Goal: Task Accomplishment & Management: Manage account settings

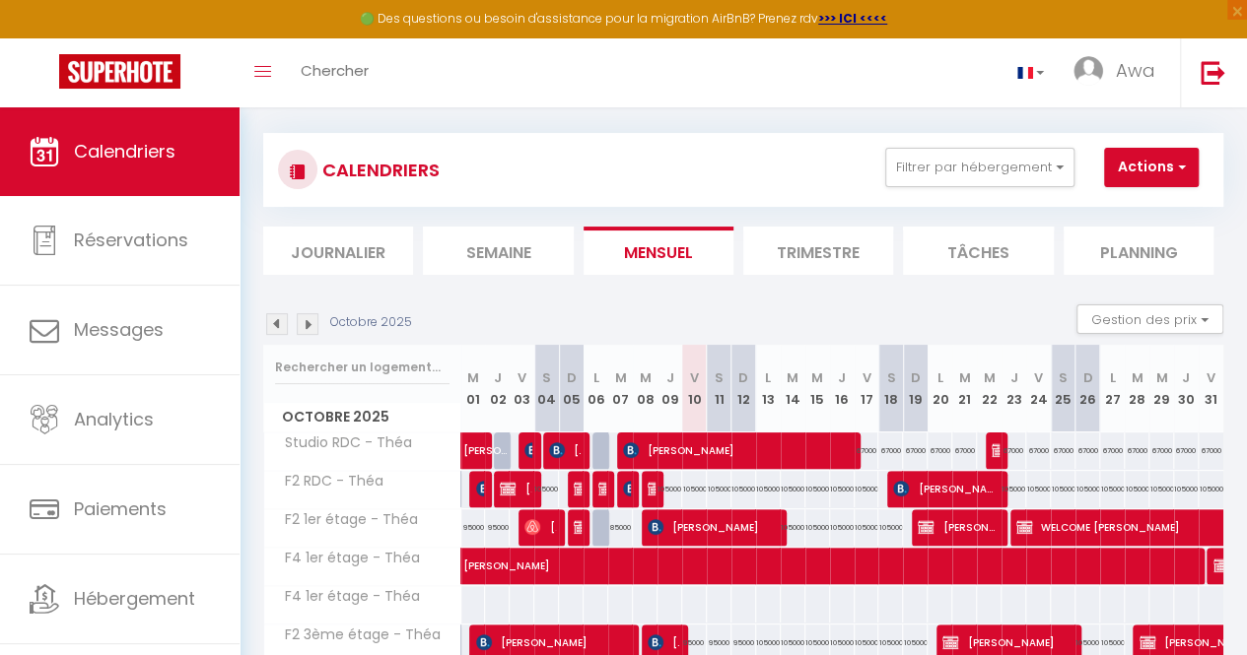
scroll to position [15, 0]
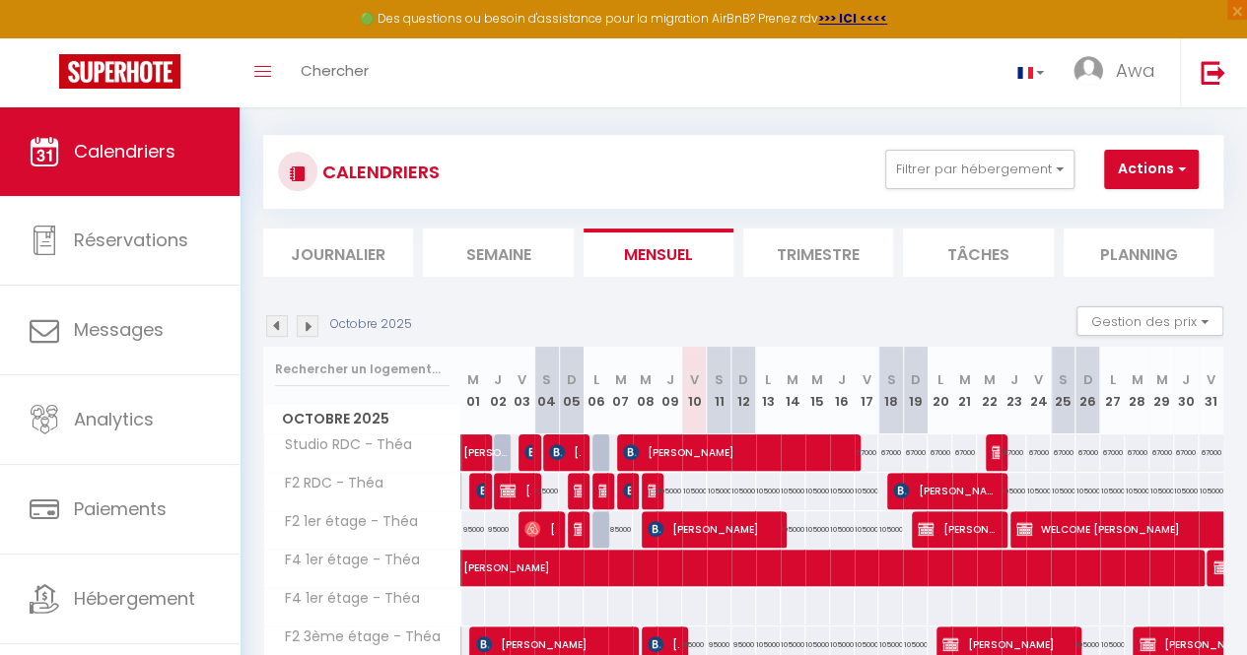
click at [361, 249] on li "Journalier" at bounding box center [338, 253] width 150 height 48
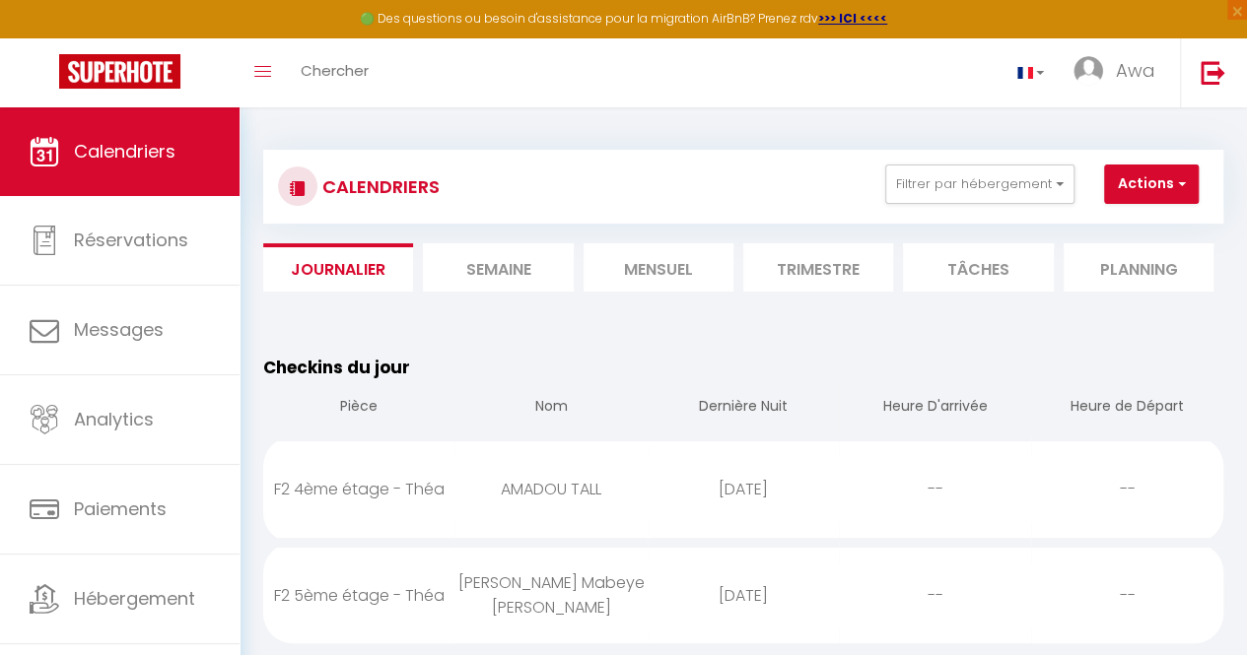
click at [675, 253] on li "Mensuel" at bounding box center [658, 267] width 150 height 48
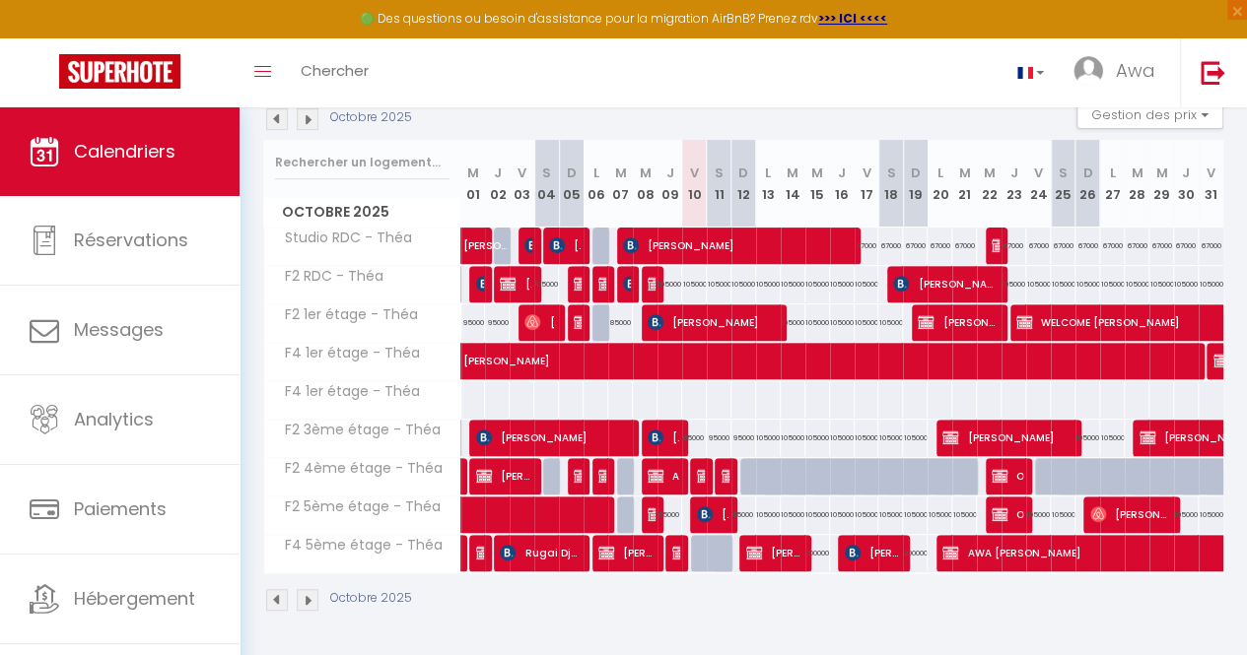
scroll to position [232, 0]
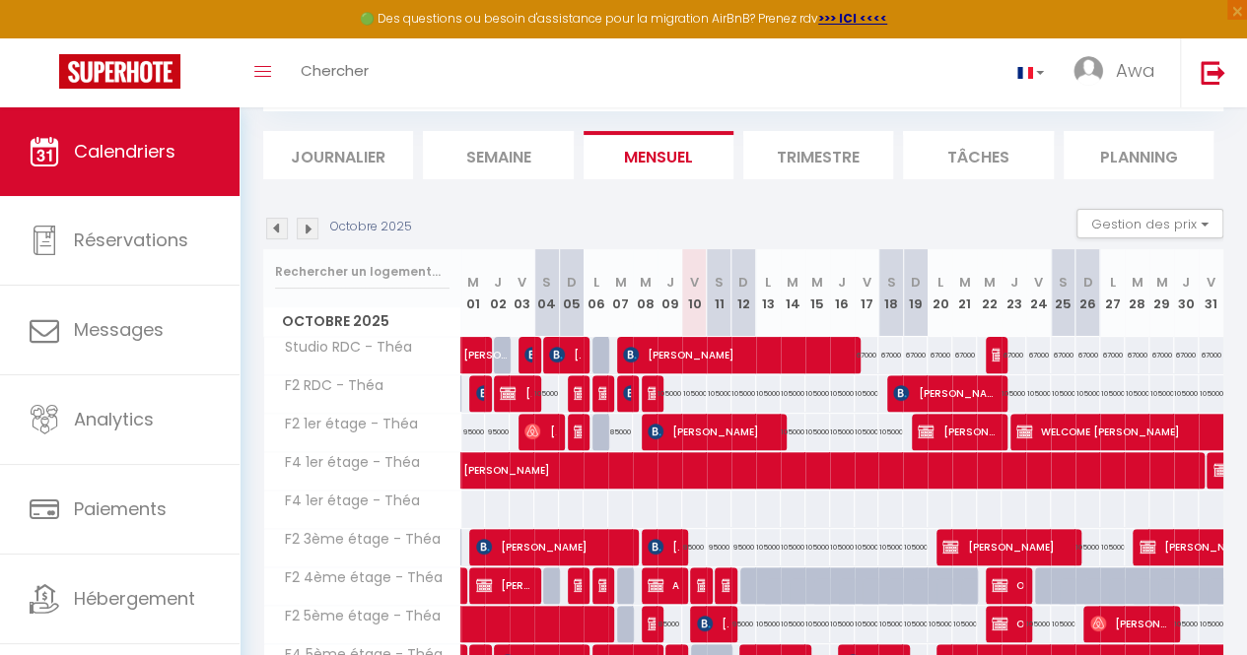
click at [360, 169] on li "Journalier" at bounding box center [338, 155] width 150 height 48
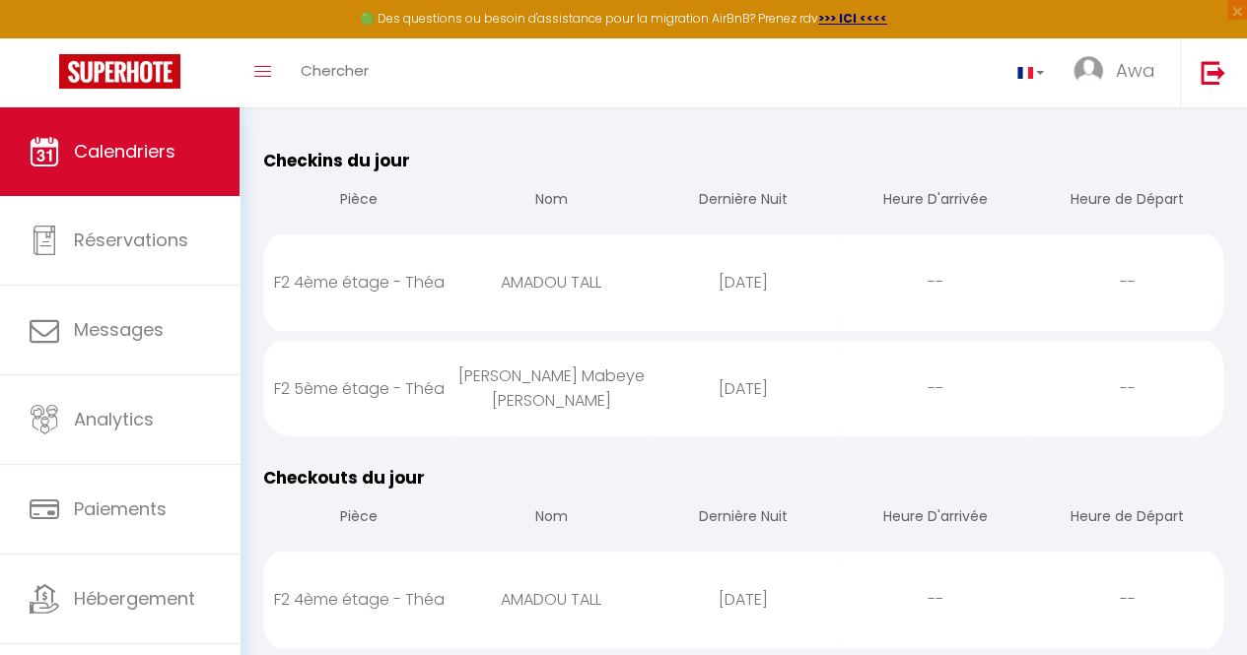
scroll to position [205, 0]
click at [550, 411] on div "[PERSON_NAME] Mabeye [PERSON_NAME]" at bounding box center [551, 390] width 192 height 89
select select "0"
select select "1"
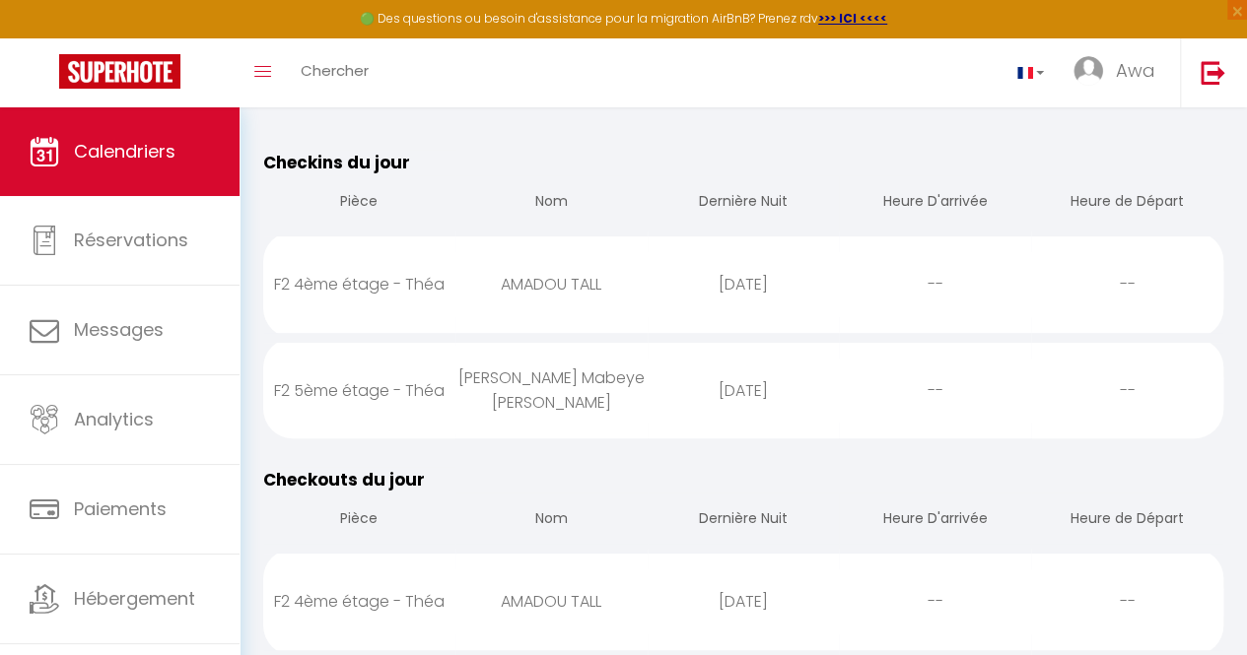
select select
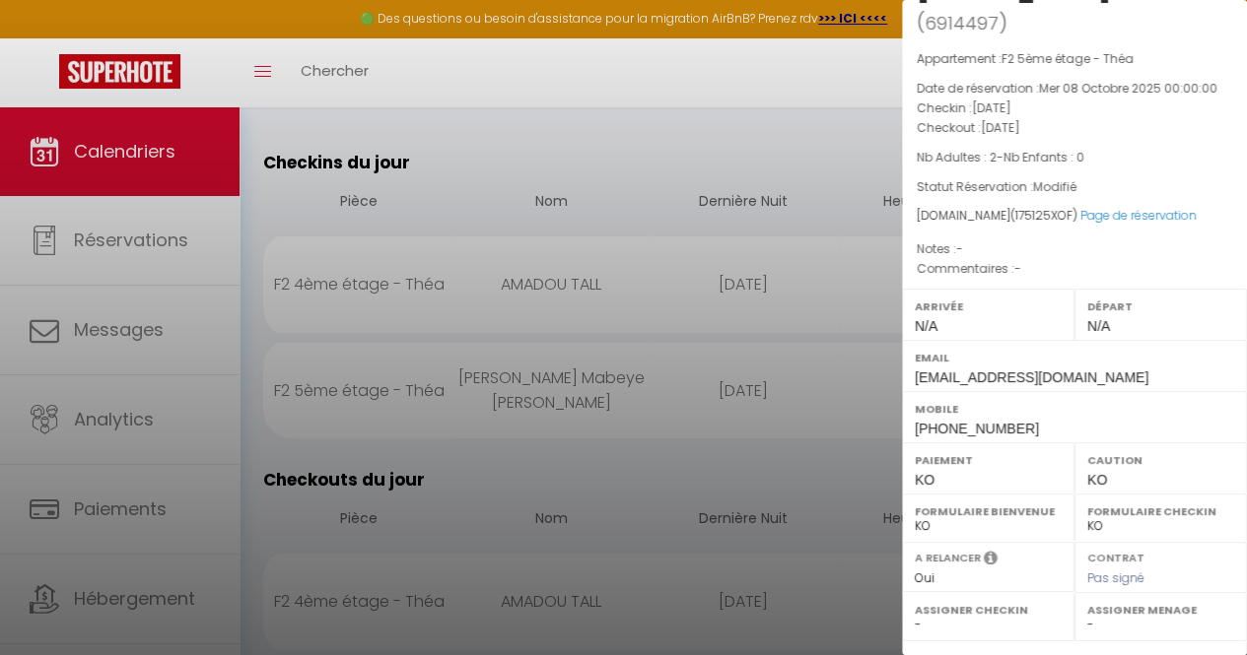
scroll to position [102, 0]
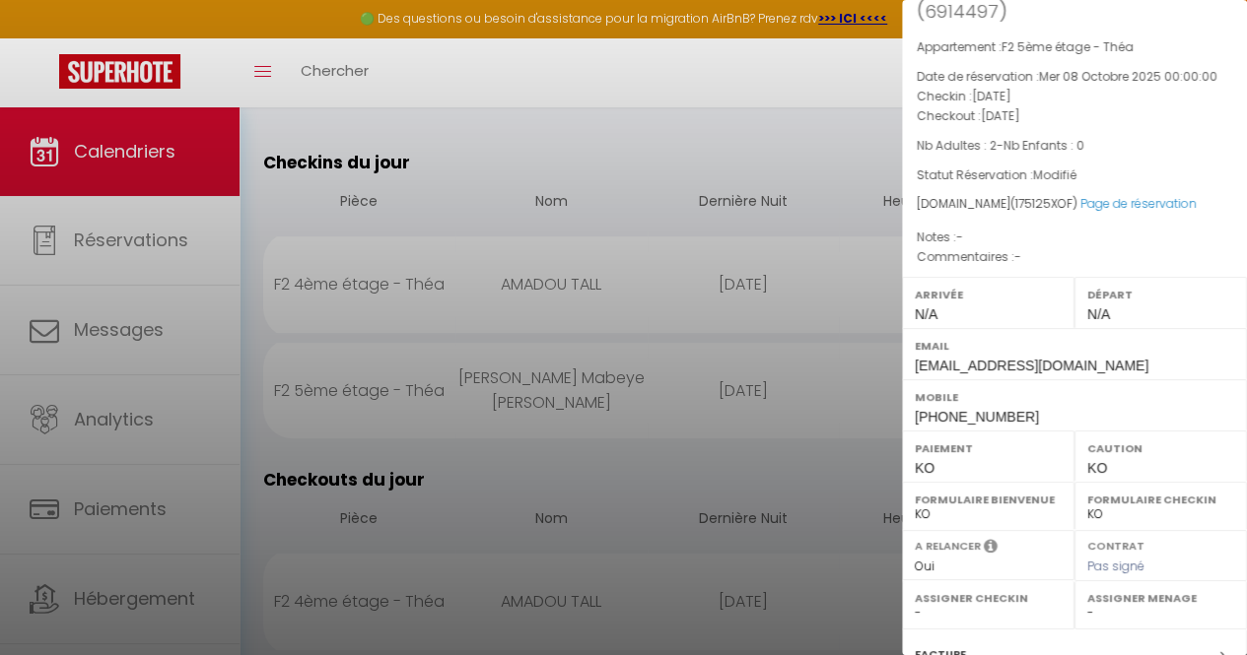
click at [672, 175] on div at bounding box center [623, 327] width 1247 height 655
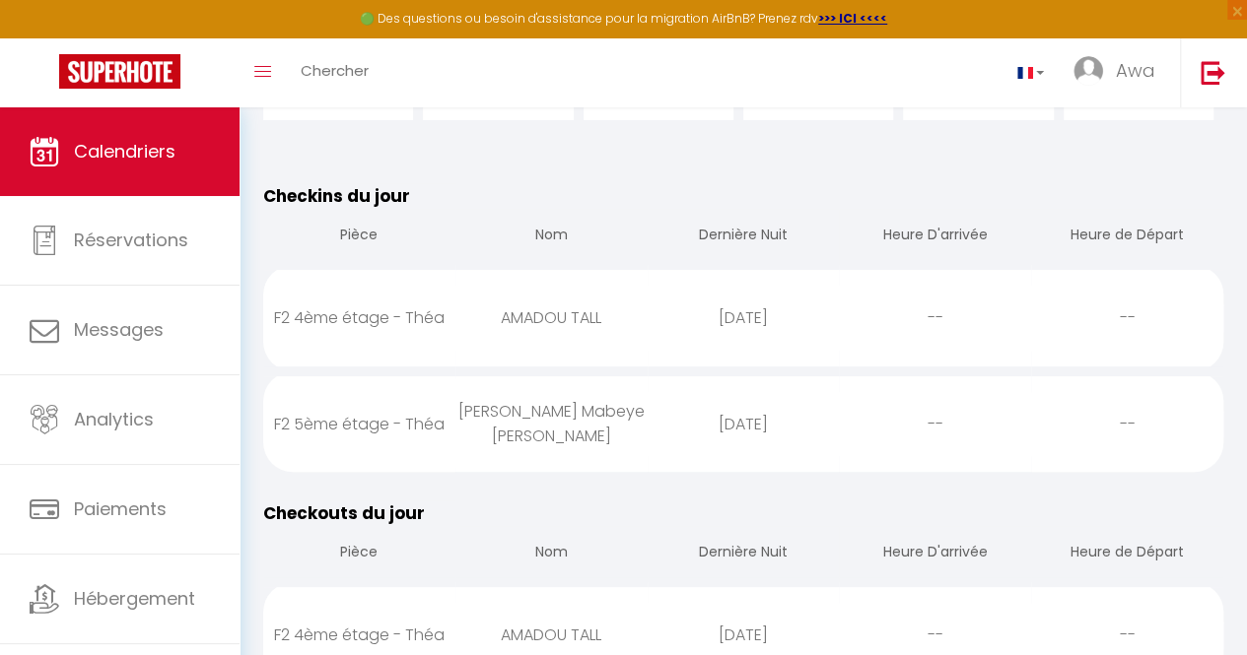
scroll to position [0, 0]
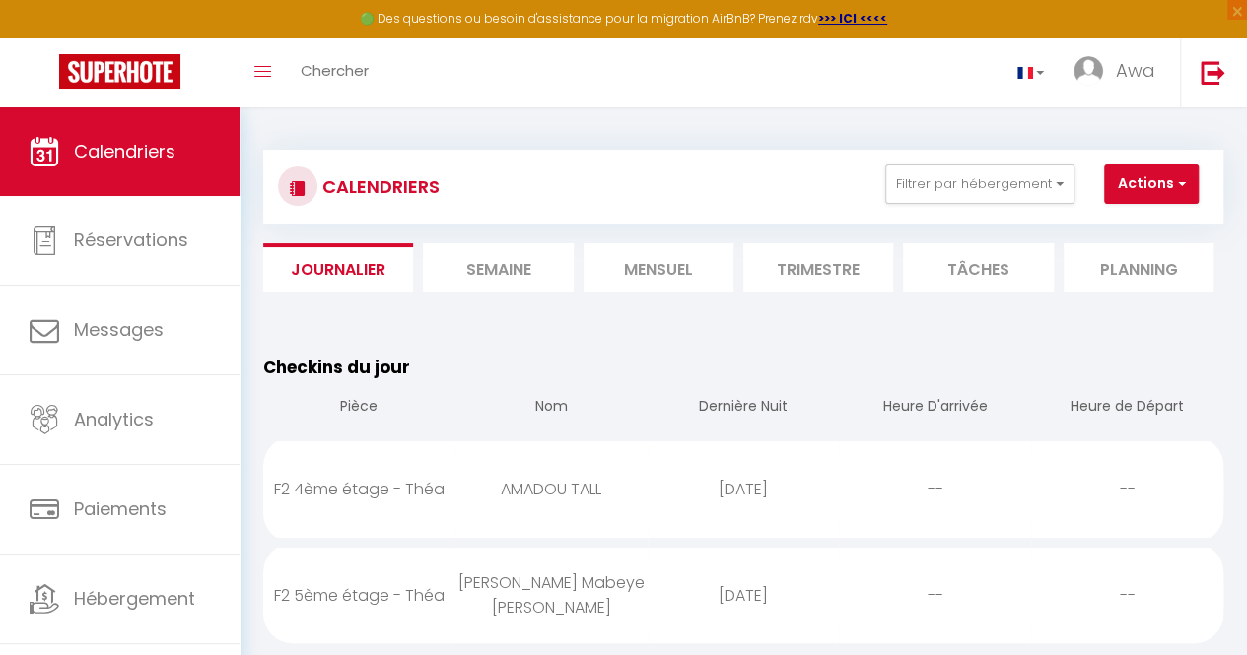
click at [696, 259] on li "Mensuel" at bounding box center [658, 267] width 150 height 48
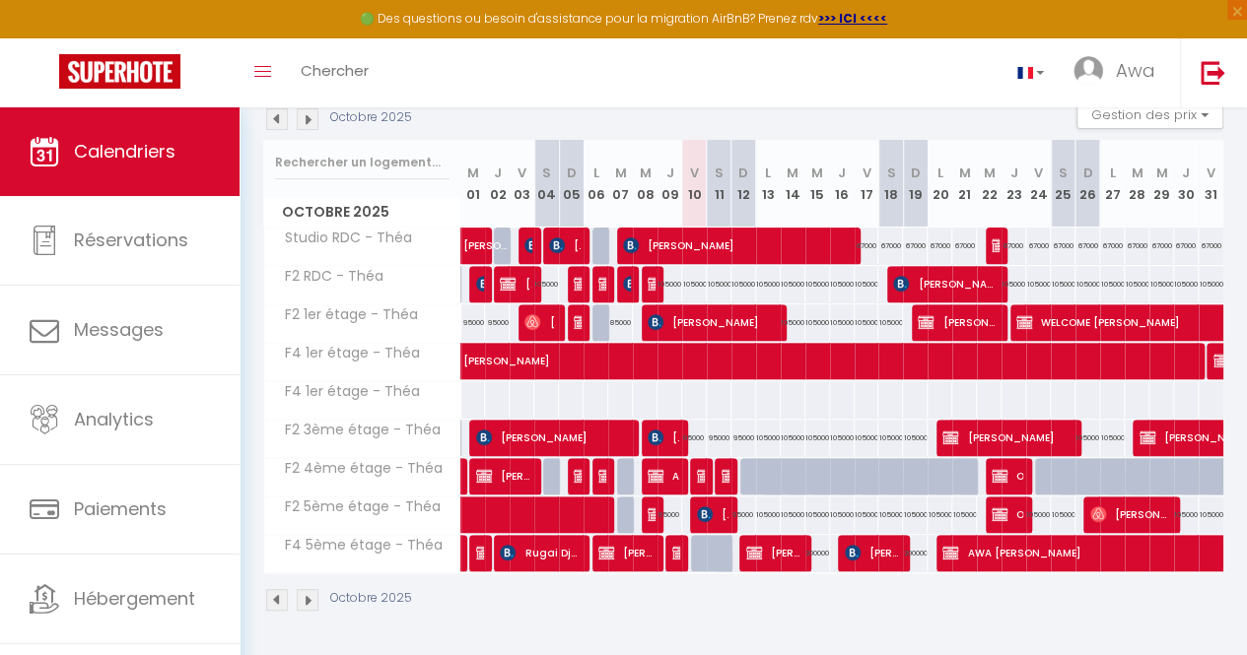
scroll to position [231, 0]
click at [697, 511] on span "[PERSON_NAME] Mabeye [PERSON_NAME]" at bounding box center [713, 514] width 32 height 37
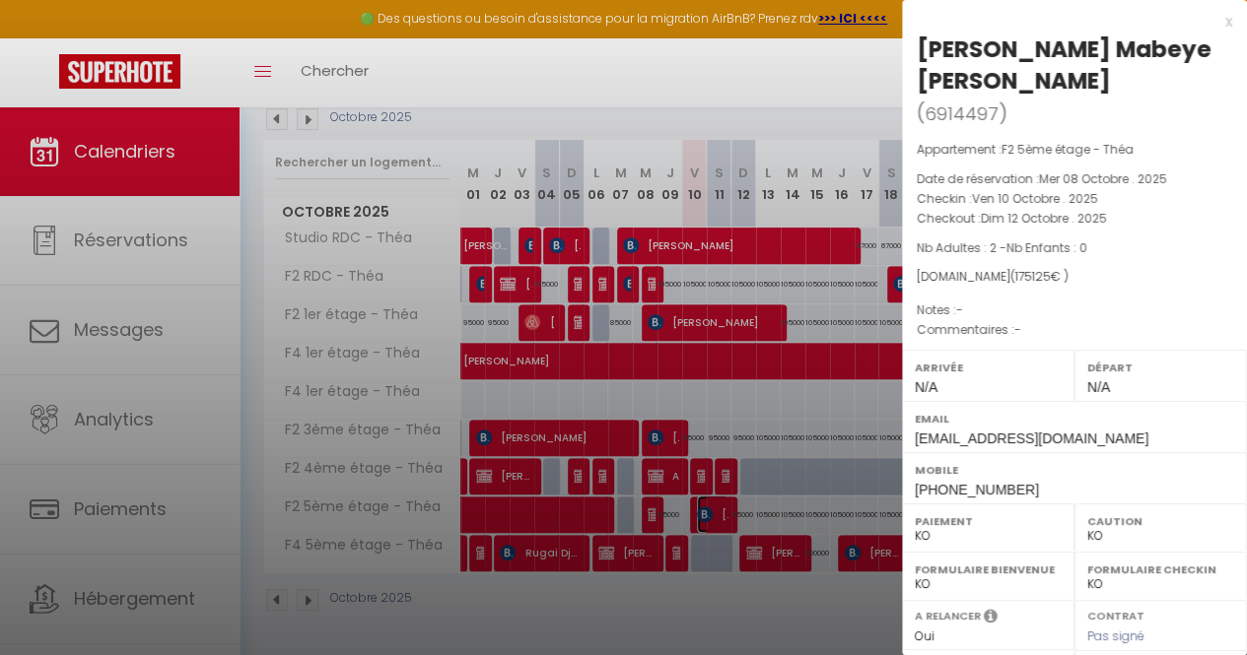
scroll to position [232, 0]
click at [793, 440] on div at bounding box center [623, 327] width 1247 height 655
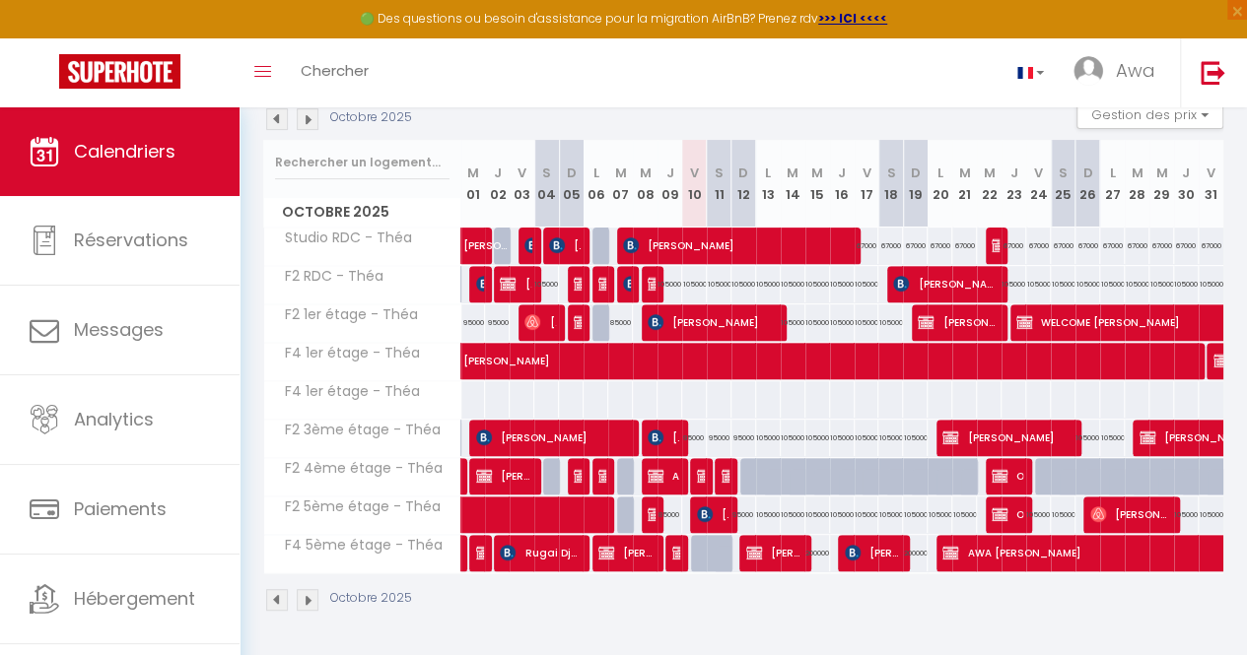
click at [568, 268] on div at bounding box center [580, 284] width 25 height 37
click at [579, 270] on div at bounding box center [577, 284] width 25 height 37
click at [650, 276] on img at bounding box center [655, 284] width 16 height 16
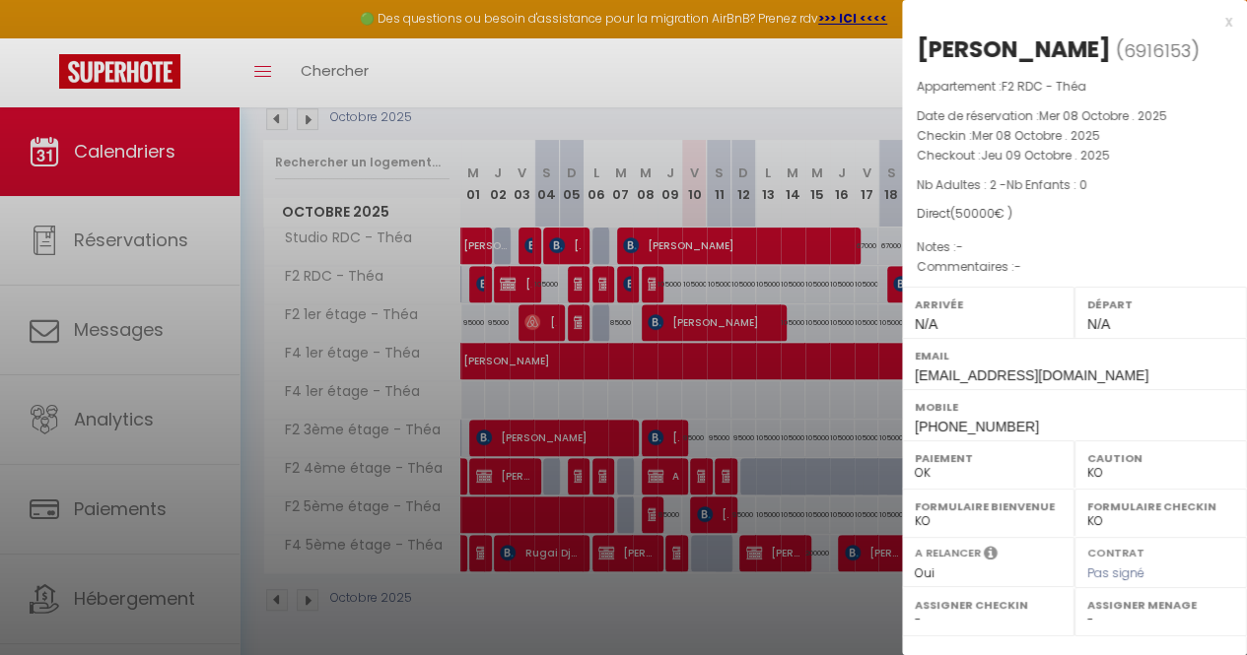
click at [595, 274] on div at bounding box center [623, 327] width 1247 height 655
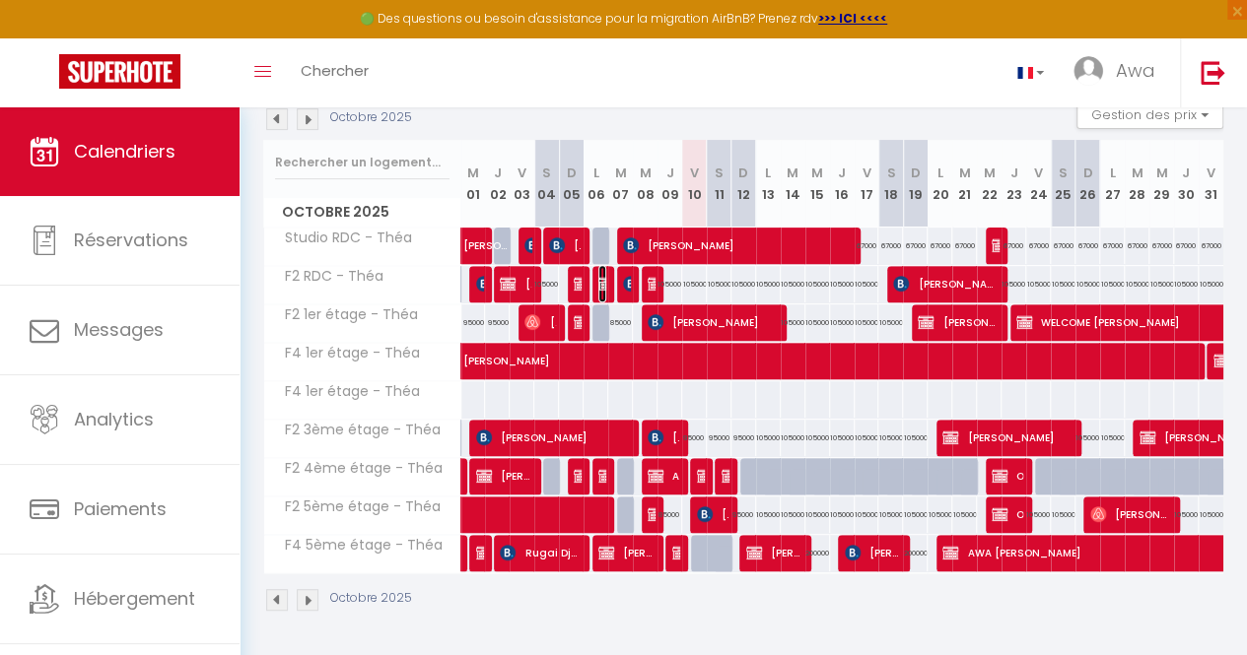
click at [598, 276] on img at bounding box center [606, 284] width 16 height 16
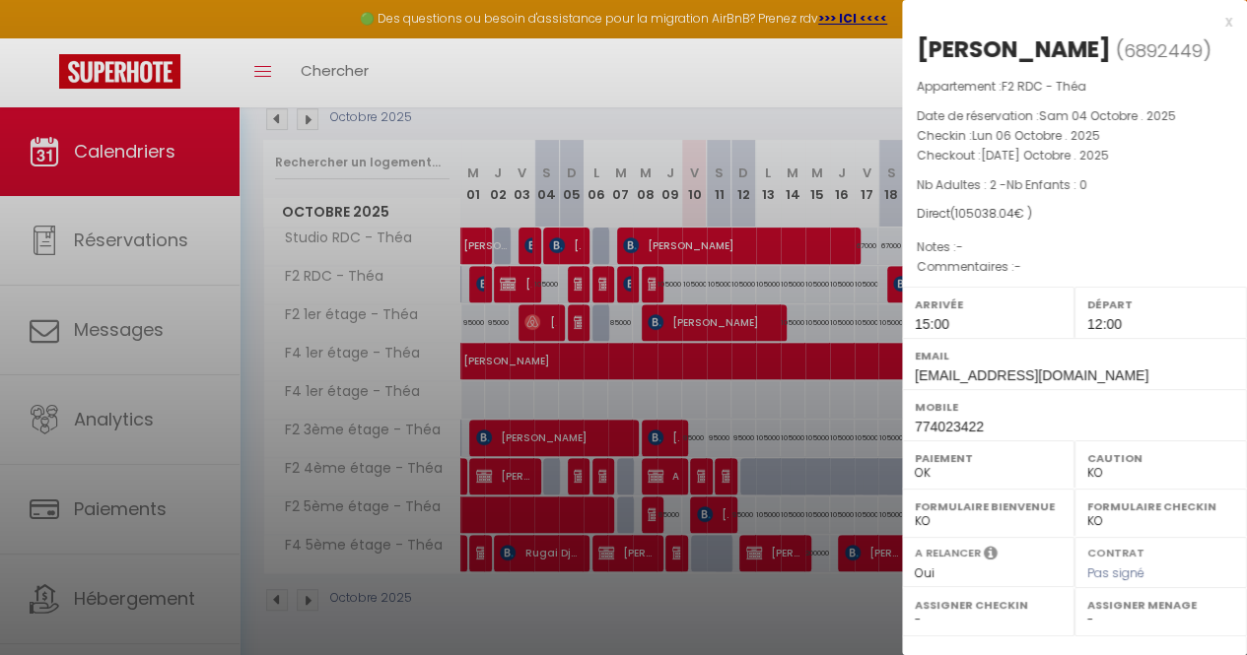
click at [632, 169] on div at bounding box center [623, 327] width 1247 height 655
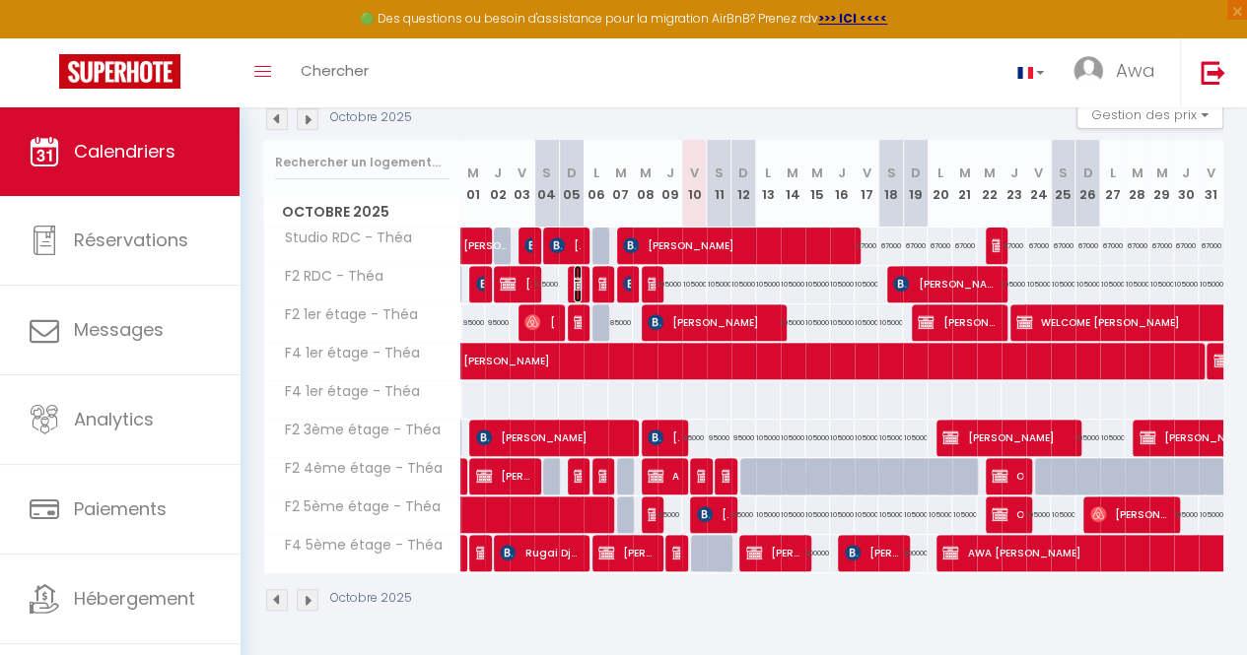
click at [573, 276] on img at bounding box center [581, 284] width 16 height 16
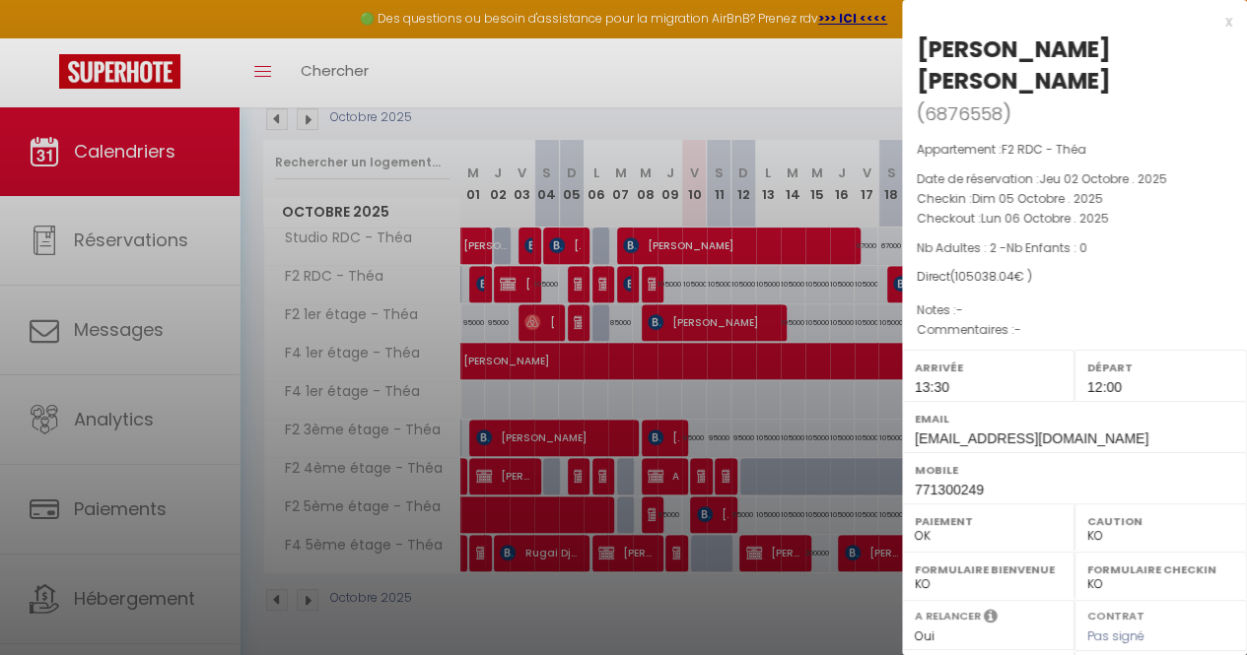
click at [634, 210] on div at bounding box center [623, 327] width 1247 height 655
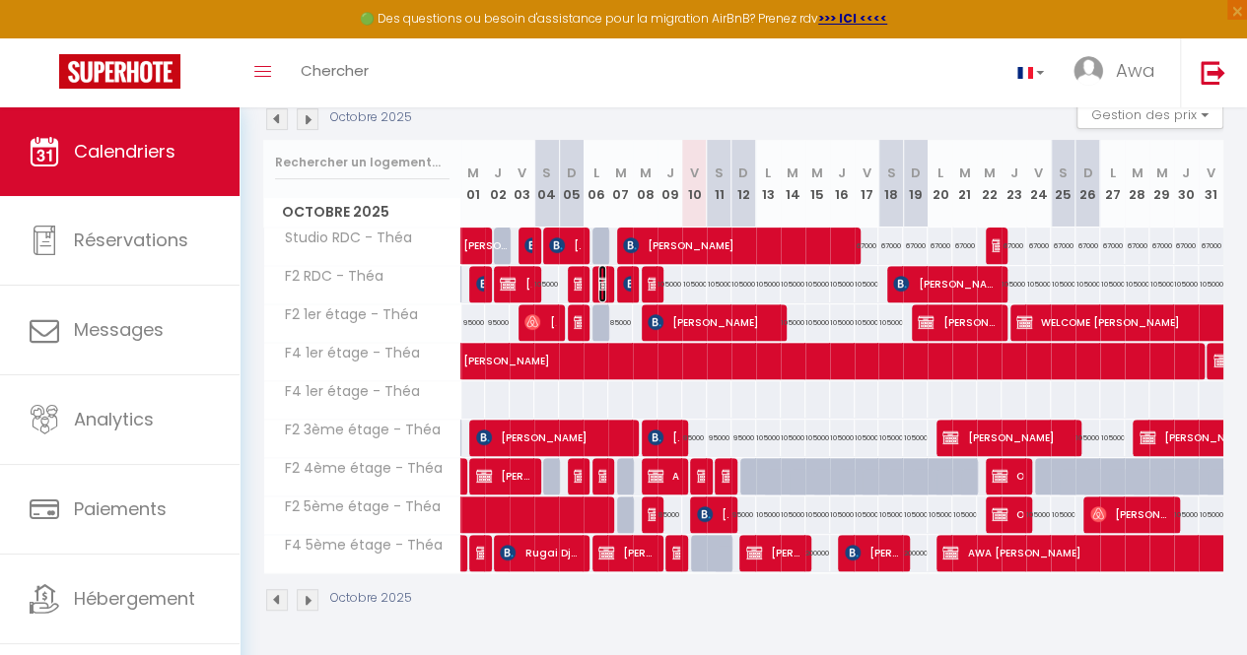
click at [599, 276] on img at bounding box center [606, 284] width 16 height 16
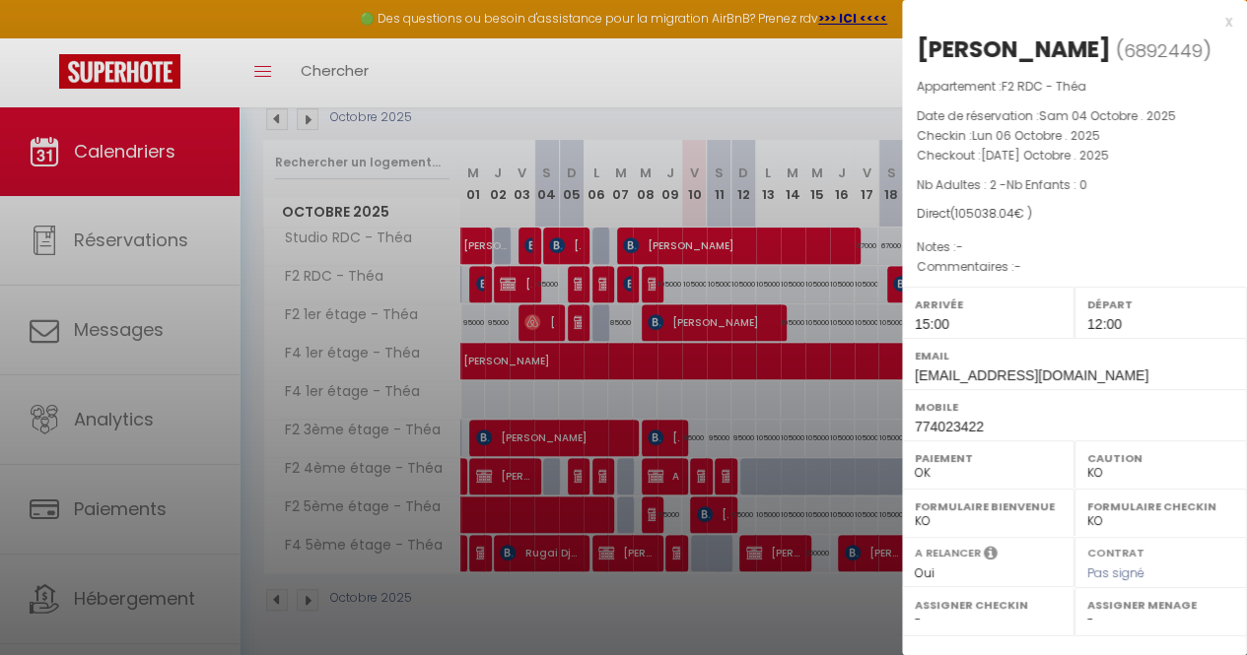
click at [682, 279] on div at bounding box center [623, 327] width 1247 height 655
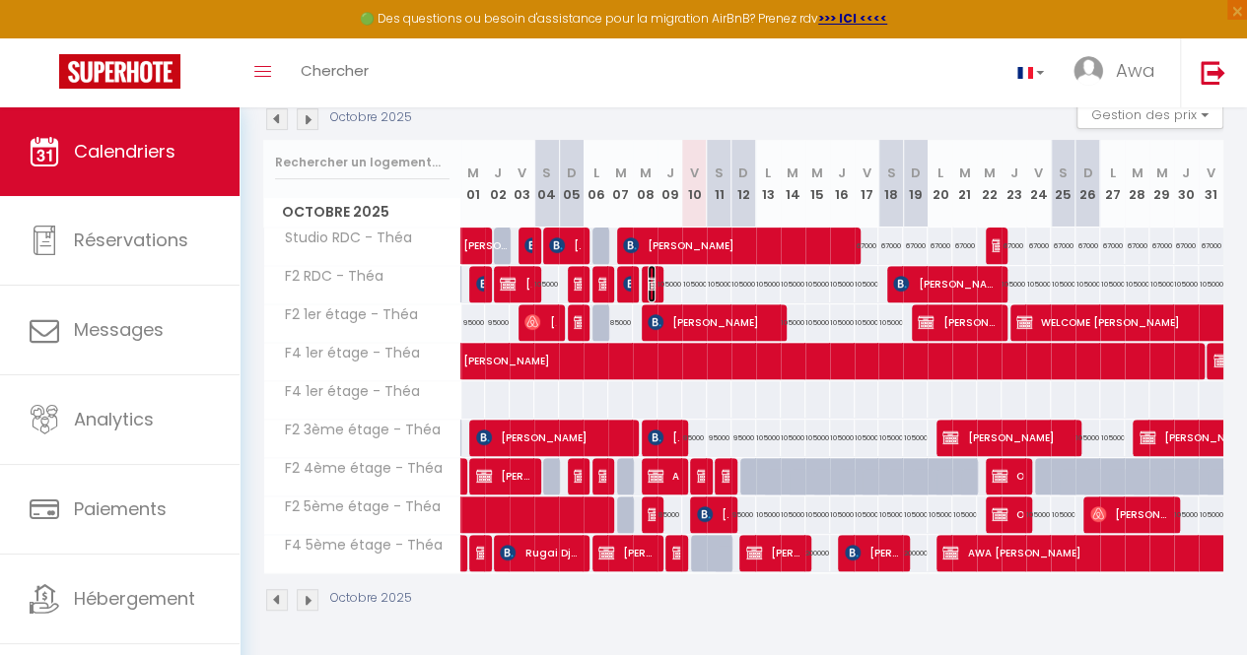
click at [647, 276] on img at bounding box center [655, 284] width 16 height 16
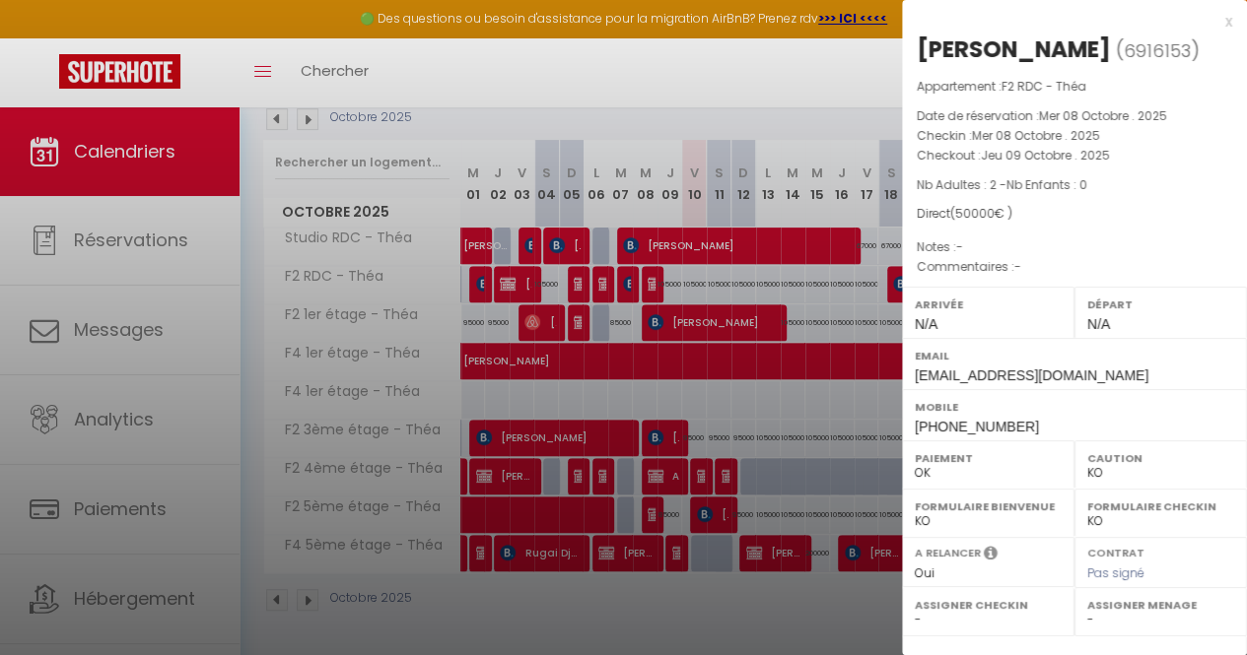
click at [738, 155] on div at bounding box center [623, 327] width 1247 height 655
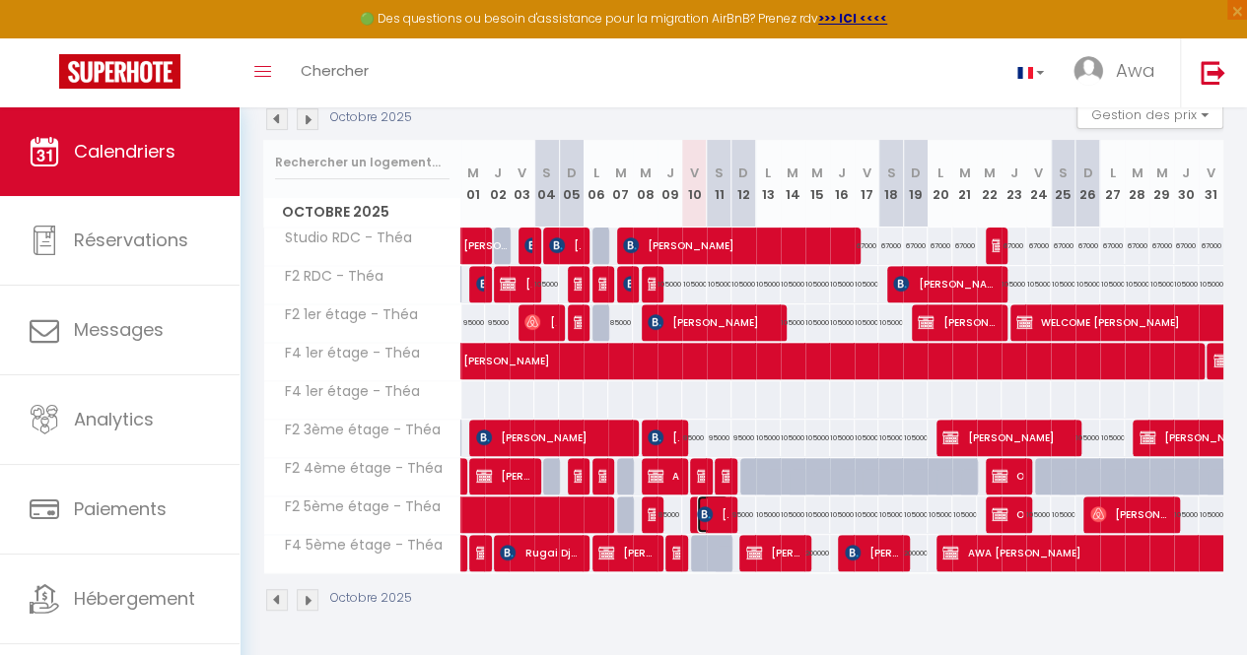
click at [697, 506] on img at bounding box center [705, 514] width 16 height 16
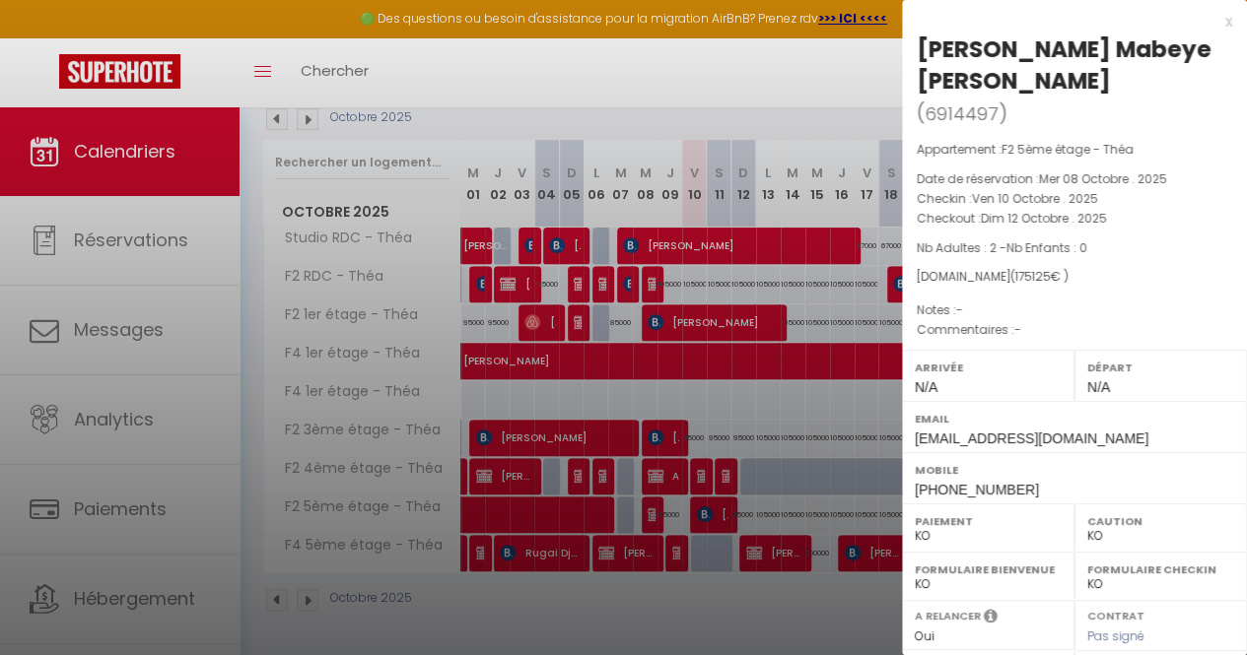
click at [839, 128] on div at bounding box center [623, 327] width 1247 height 655
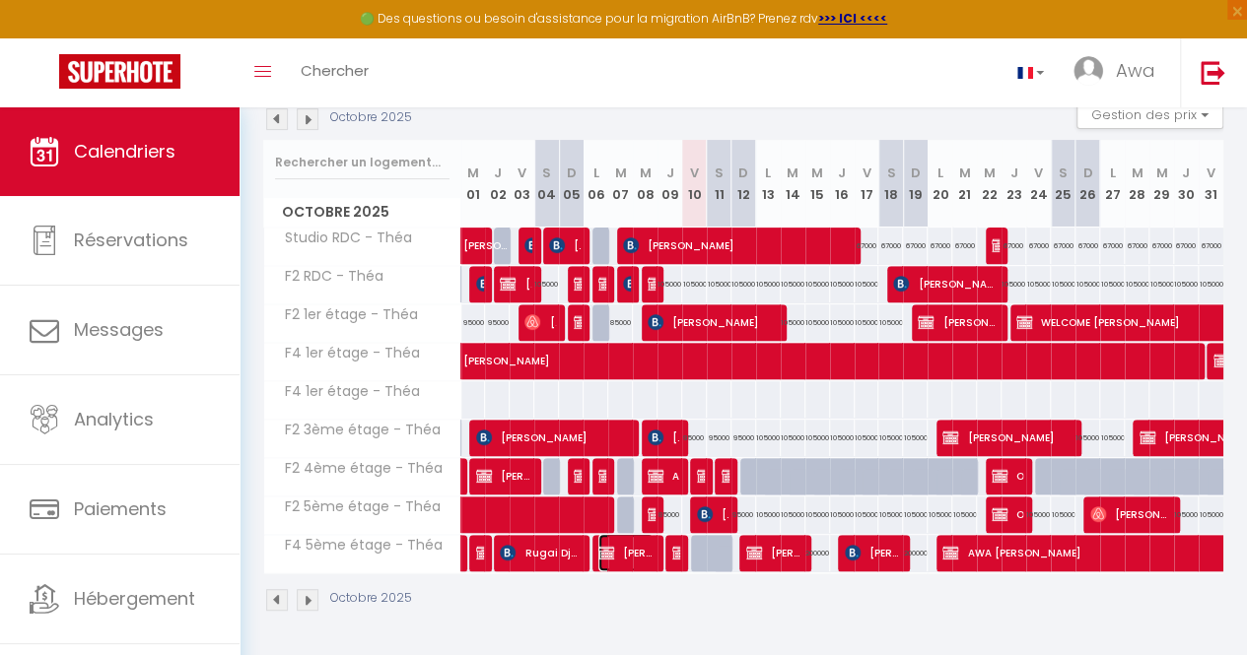
click at [627, 539] on span "[PERSON_NAME]" at bounding box center [625, 552] width 55 height 37
select select "OK"
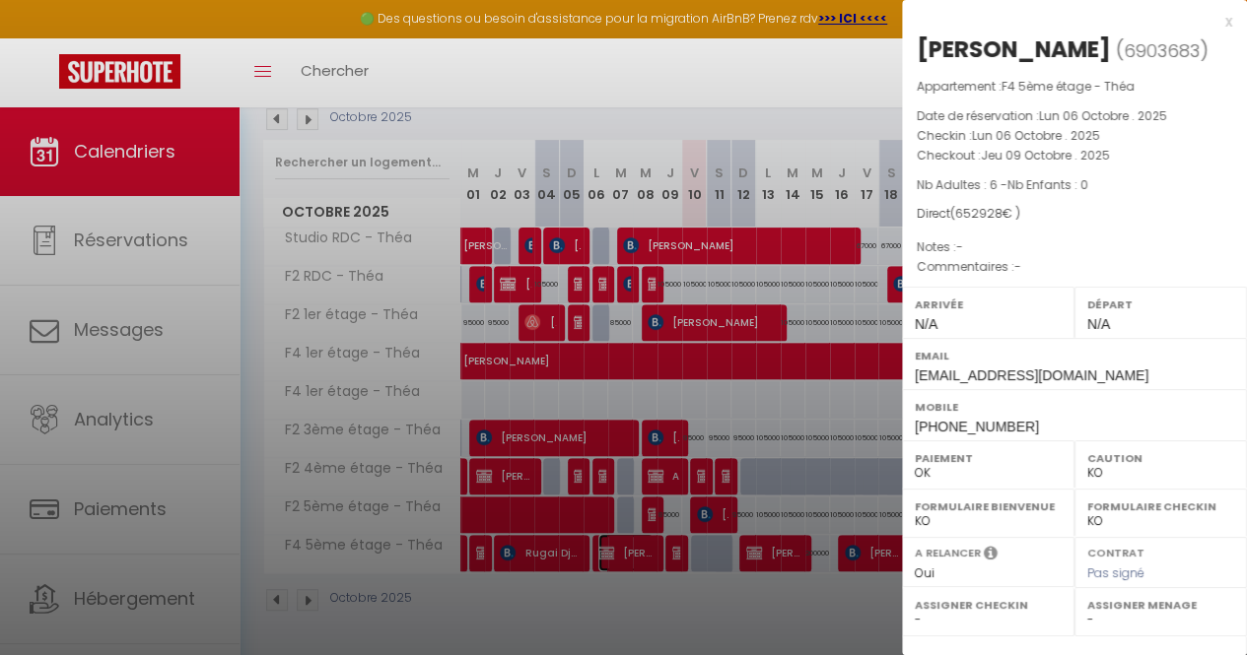
scroll to position [290, 0]
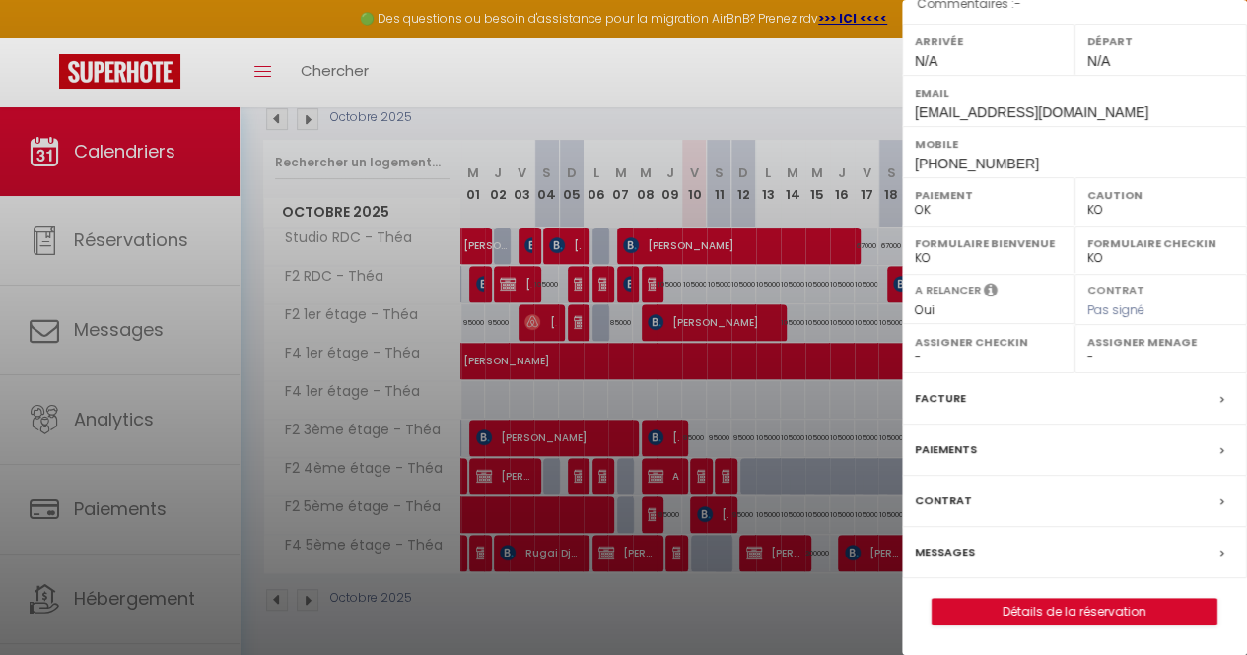
click at [1039, 401] on div "Facture" at bounding box center [1074, 398] width 345 height 51
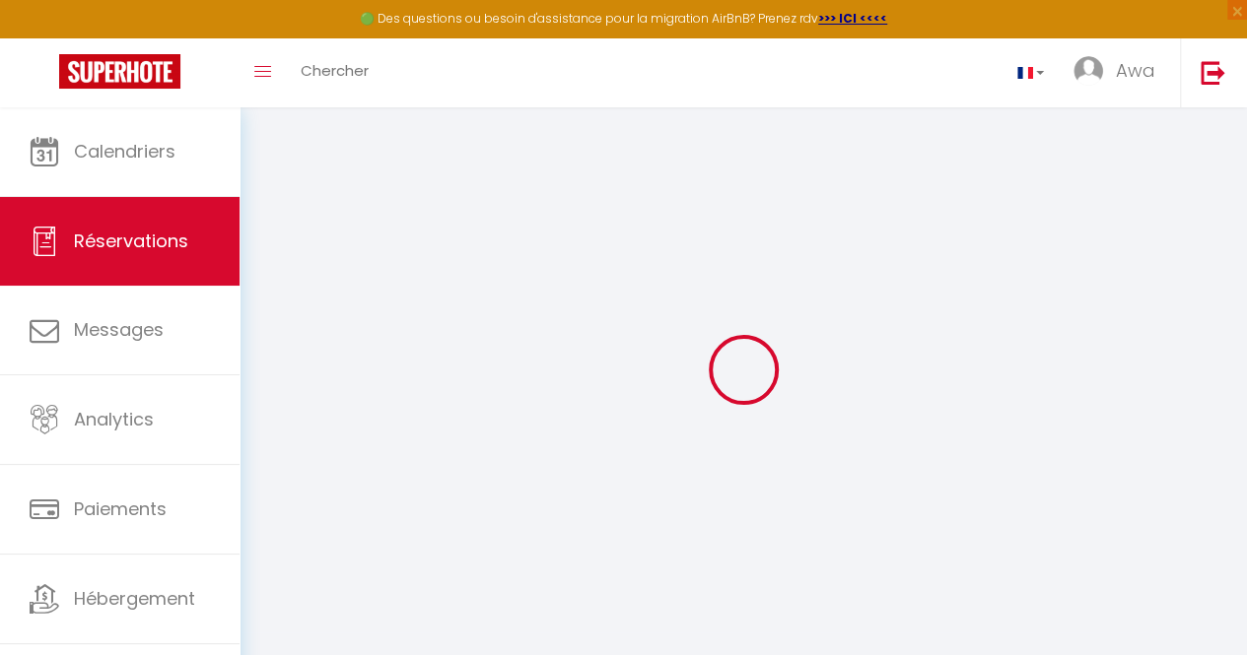
select select
checkbox input "false"
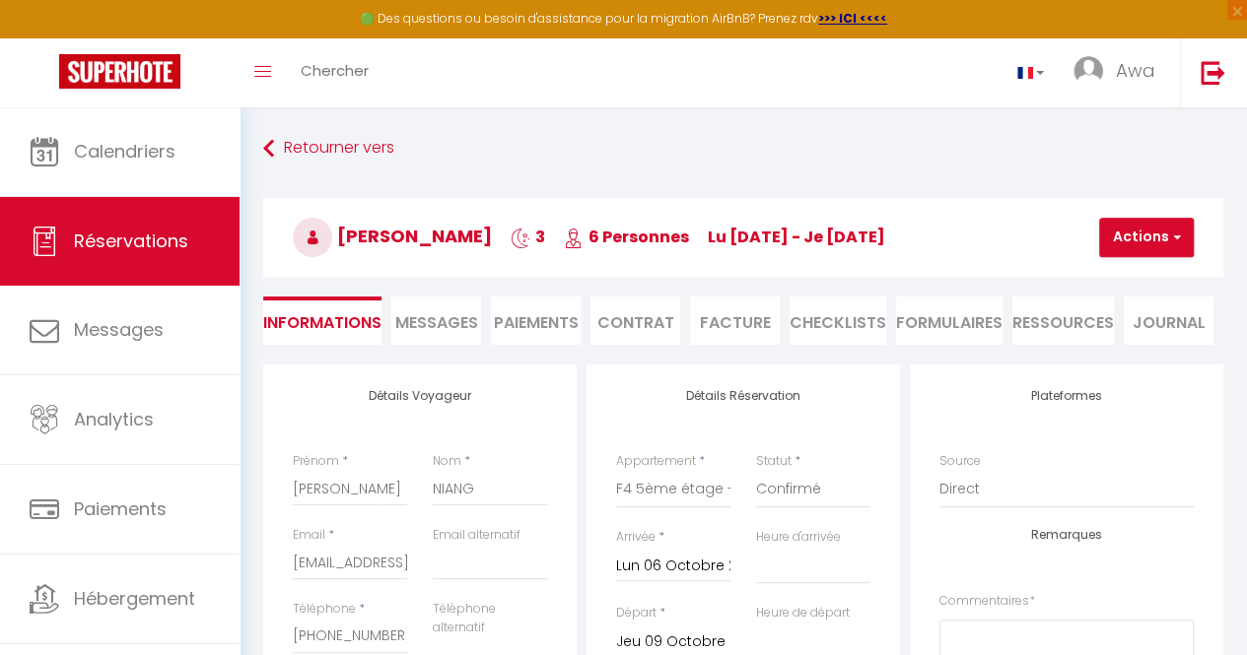
select select
checkbox input "false"
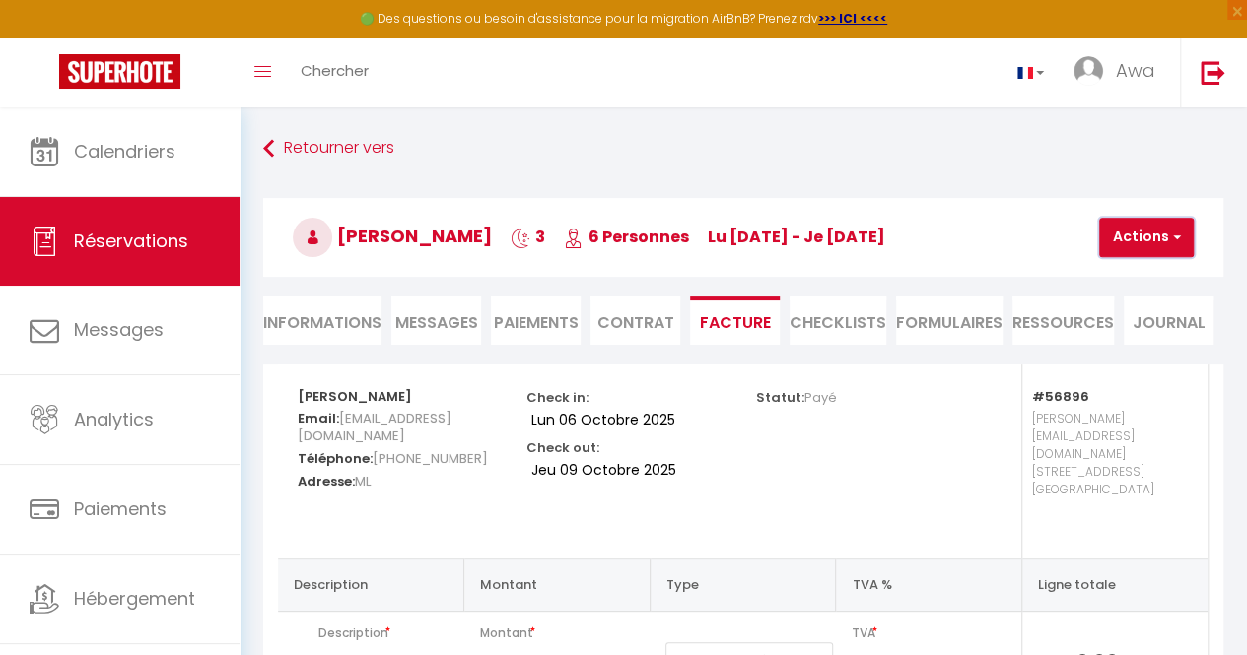
click at [1179, 249] on button "Actions" at bounding box center [1146, 237] width 95 height 39
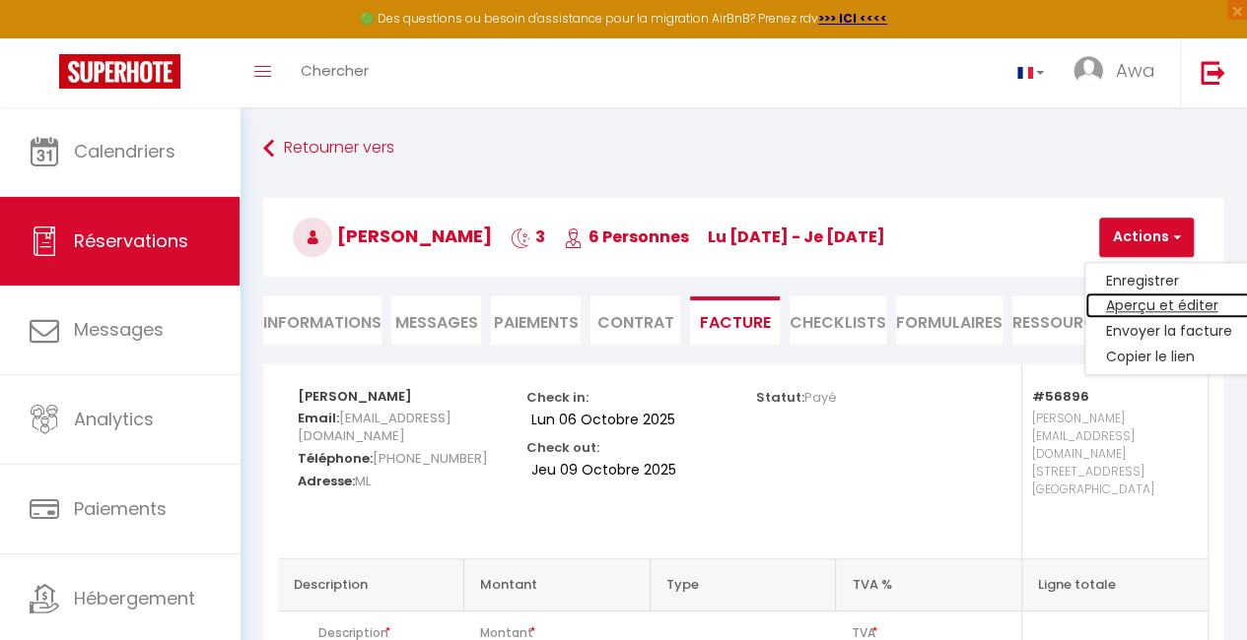
click at [1179, 307] on link "Aperçu et éditer" at bounding box center [1168, 307] width 166 height 26
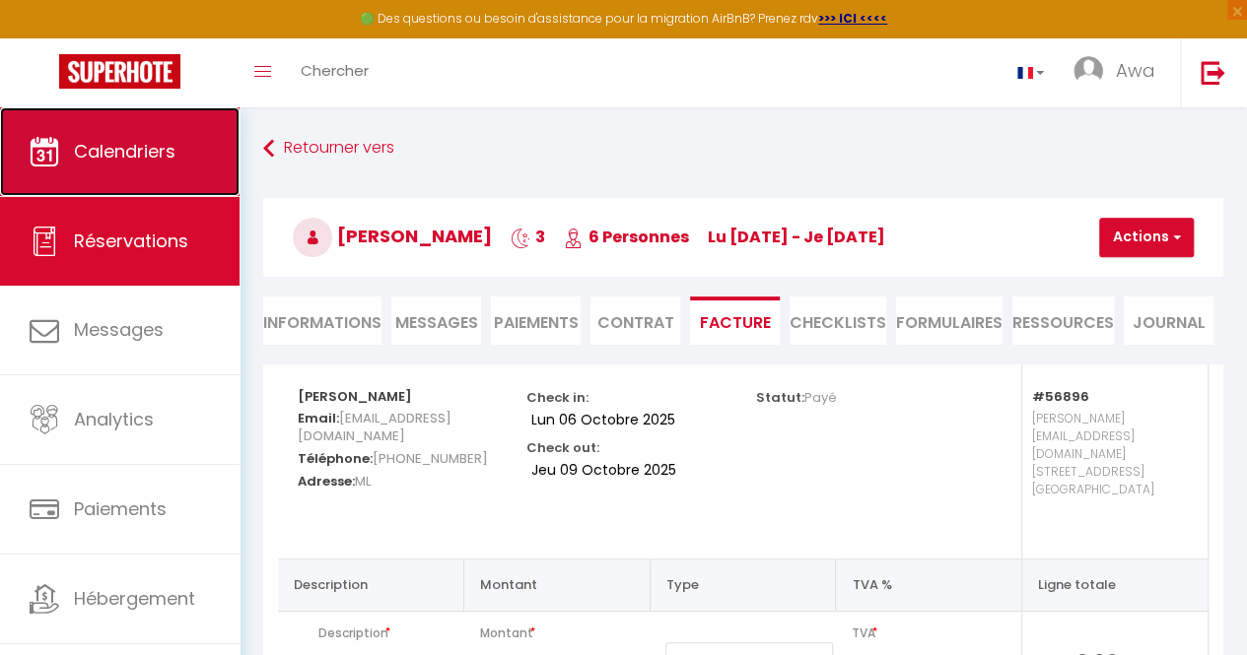
click at [75, 169] on link "Calendriers" at bounding box center [119, 151] width 239 height 89
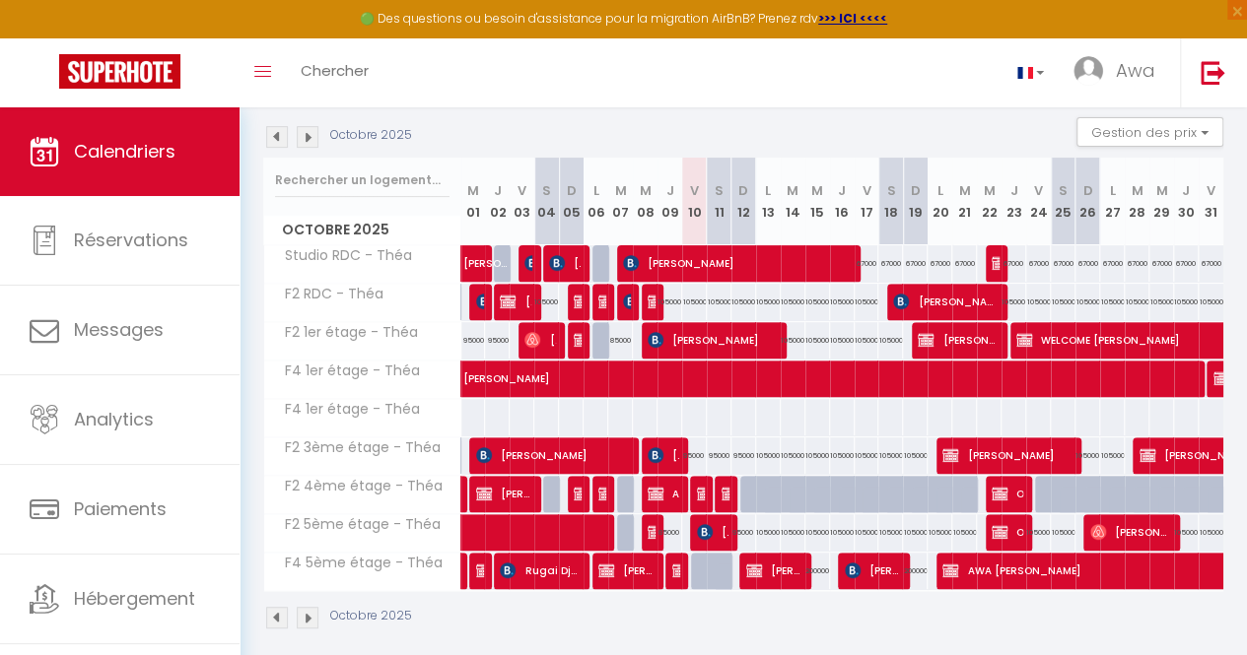
scroll to position [192, 0]
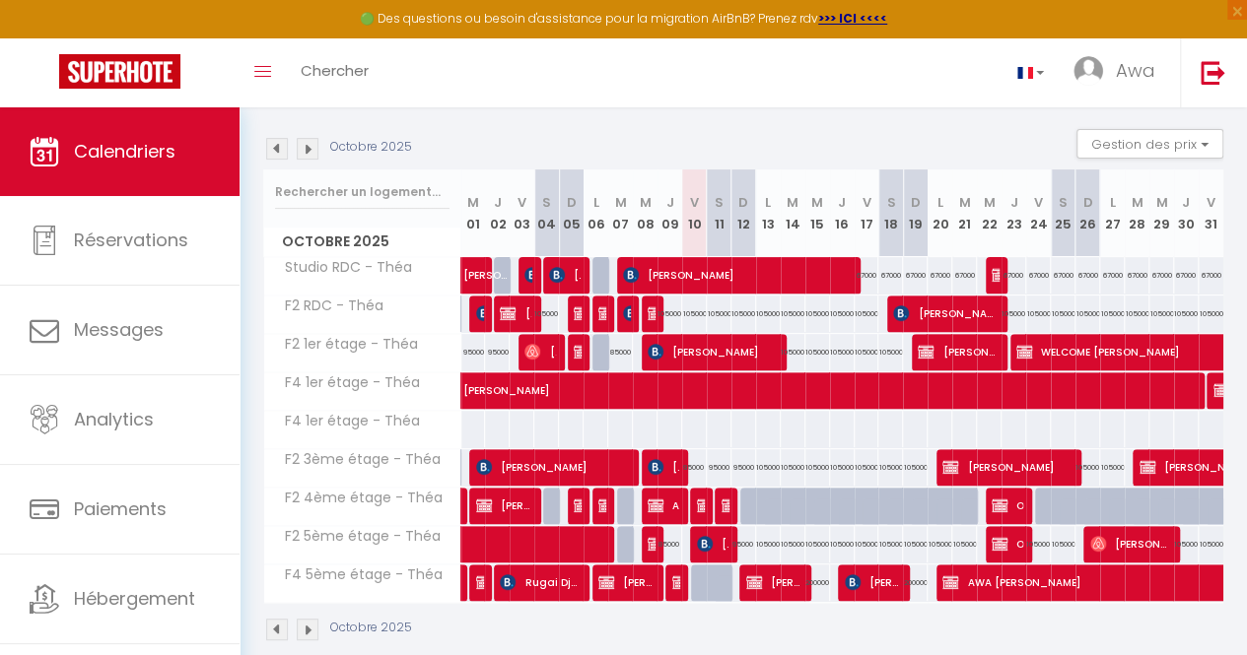
click at [854, 319] on div "105000" at bounding box center [866, 314] width 25 height 36
type input "105000"
type input "Ven 17 Octobre 2025"
type input "Sam 18 Octobre 2025"
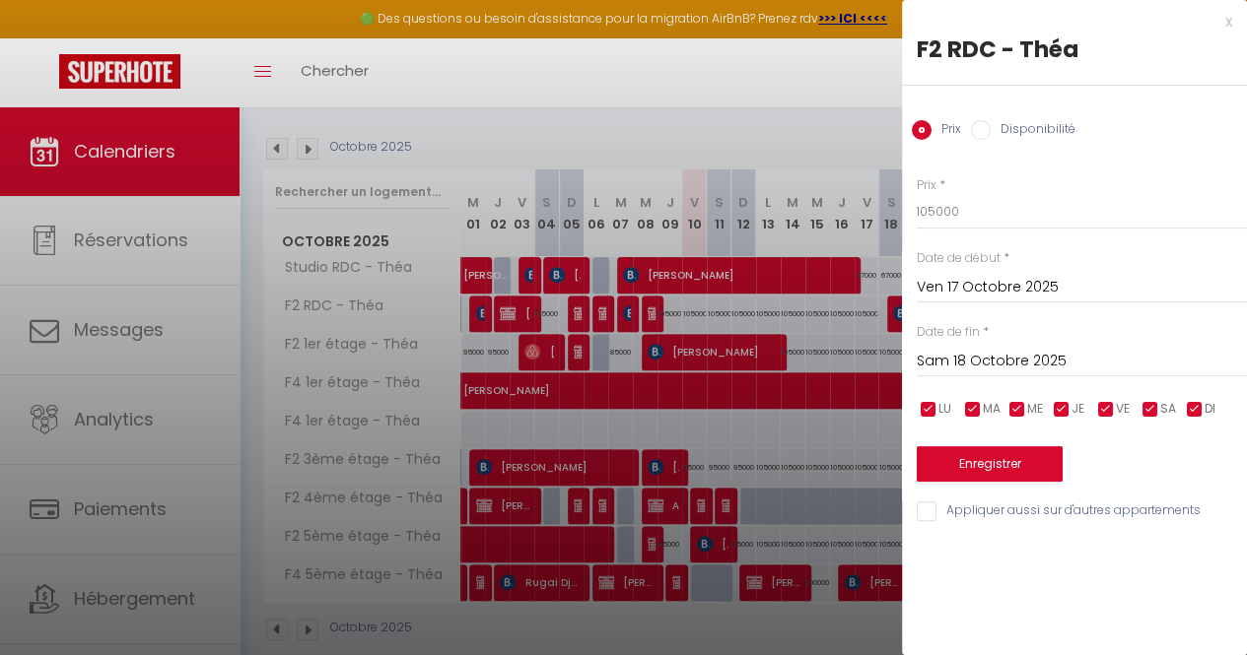
drag, startPoint x: 775, startPoint y: 358, endPoint x: 743, endPoint y: 236, distance: 126.2
click at [743, 236] on div at bounding box center [623, 327] width 1247 height 655
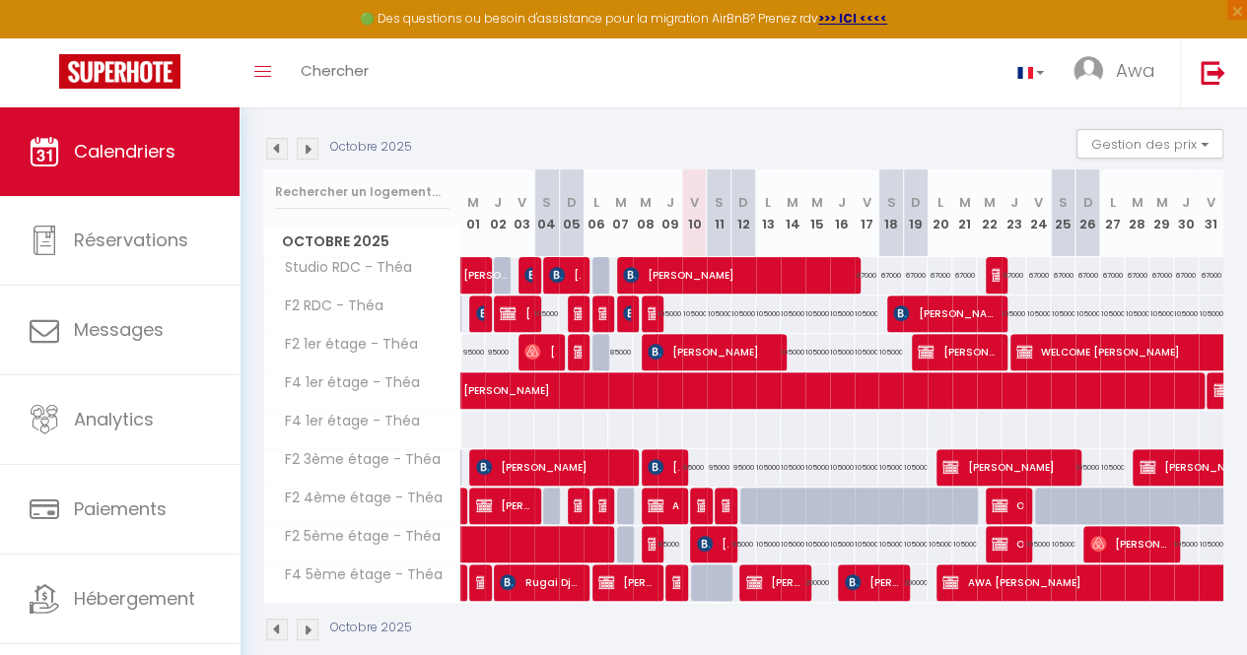
click at [685, 149] on div "Octobre 2025 Gestion des prix Nb Nuits minimum Règles Disponibilité" at bounding box center [743, 149] width 960 height 40
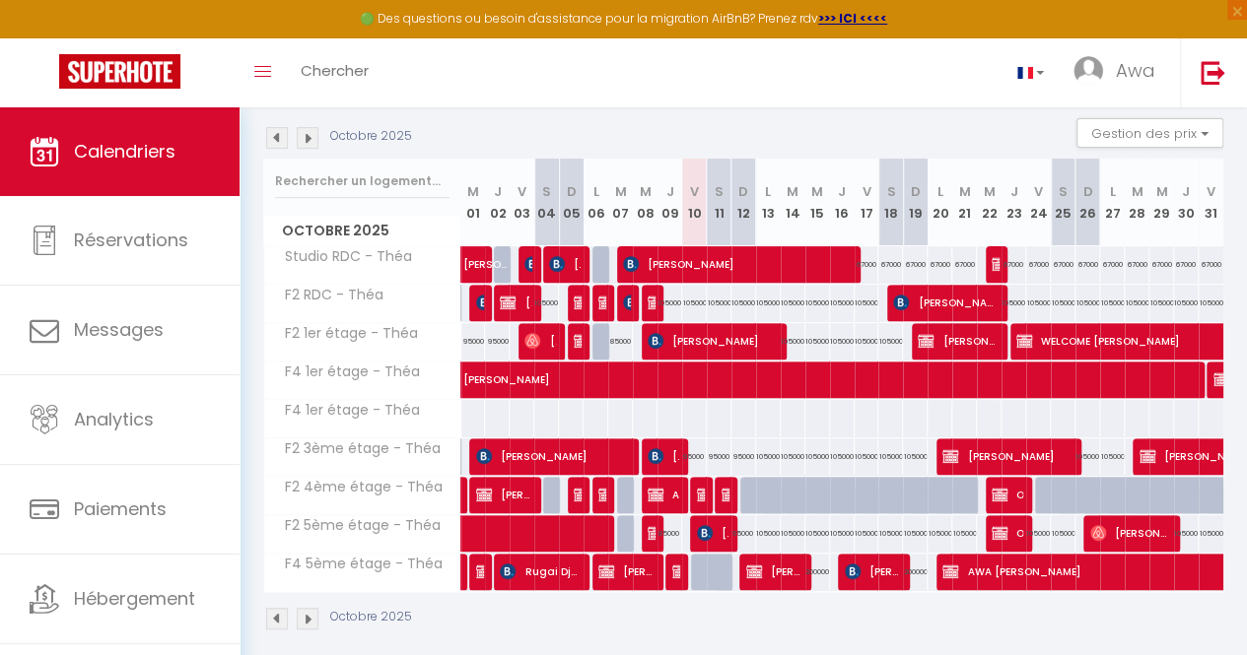
scroll to position [201, 0]
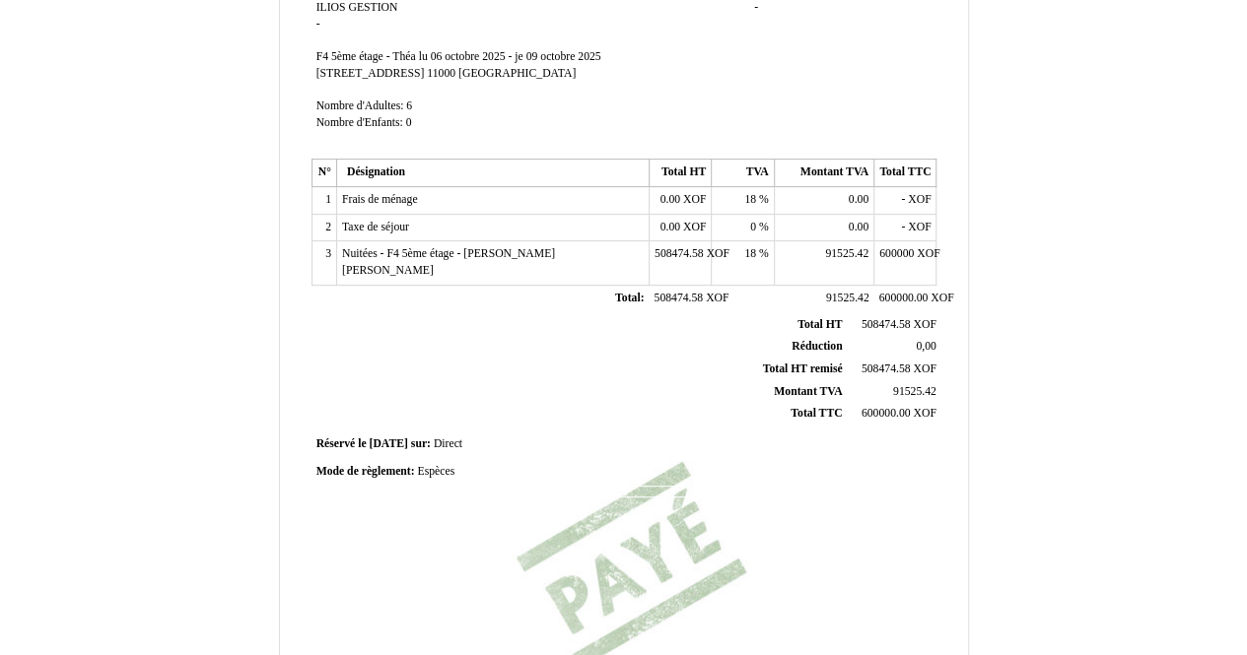
scroll to position [532, 0]
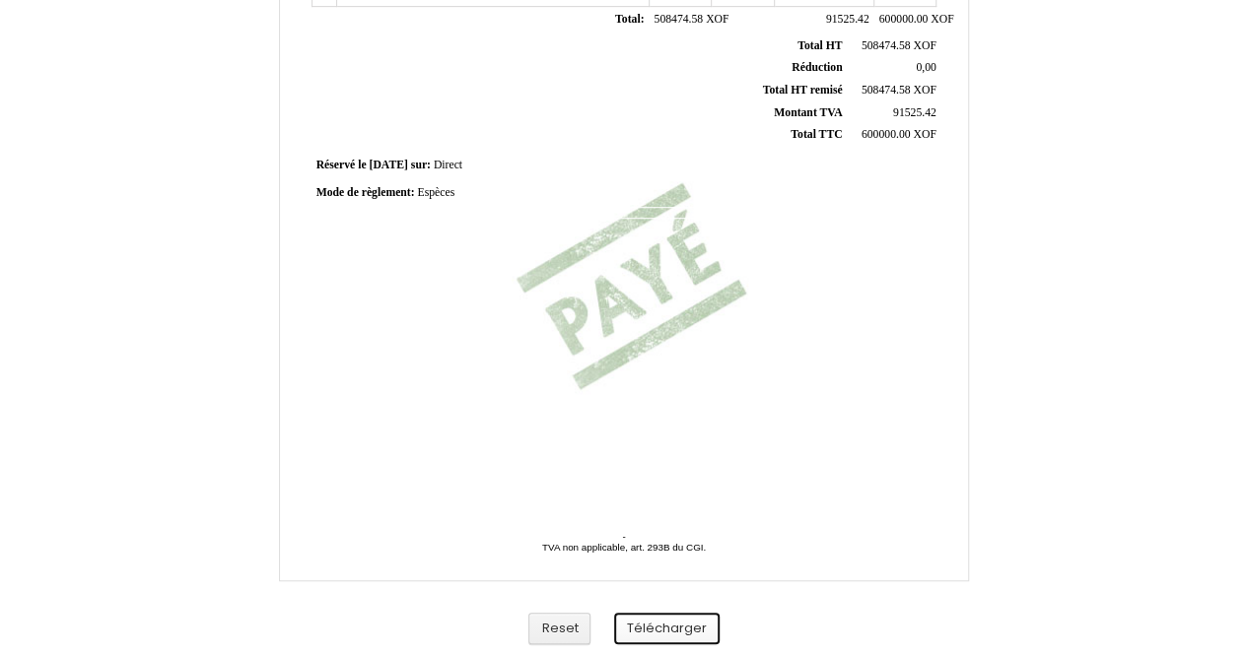
click at [652, 628] on button "Télécharger" at bounding box center [666, 629] width 105 height 33
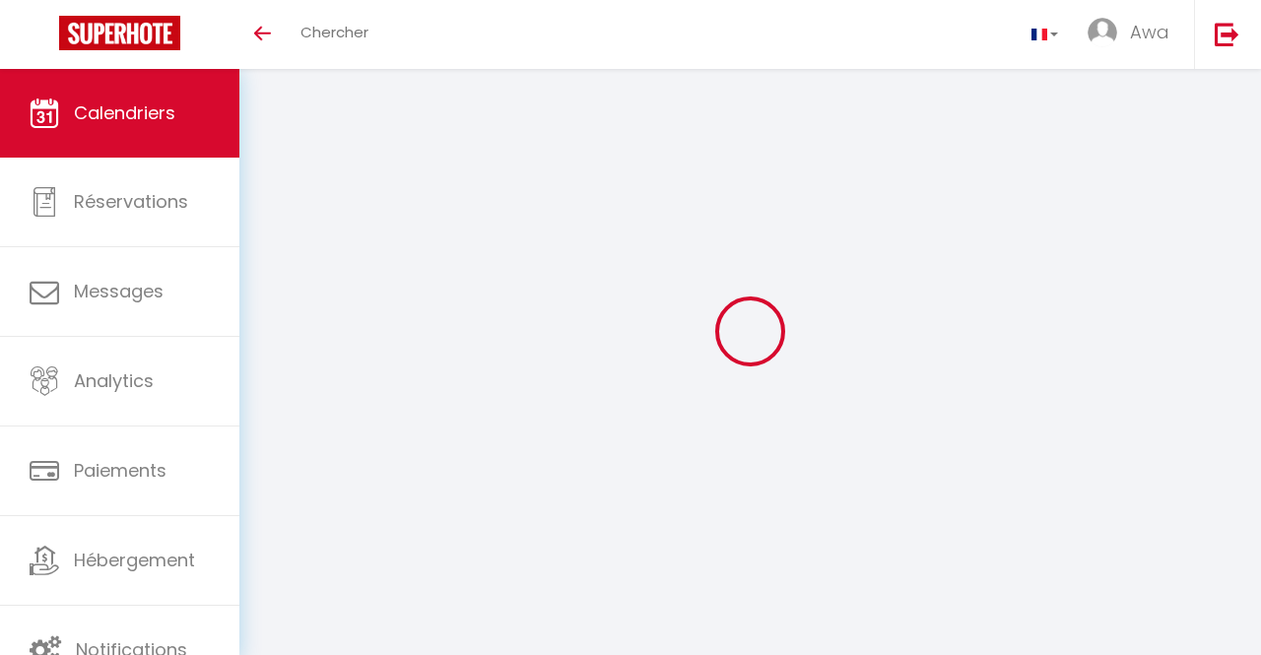
select select
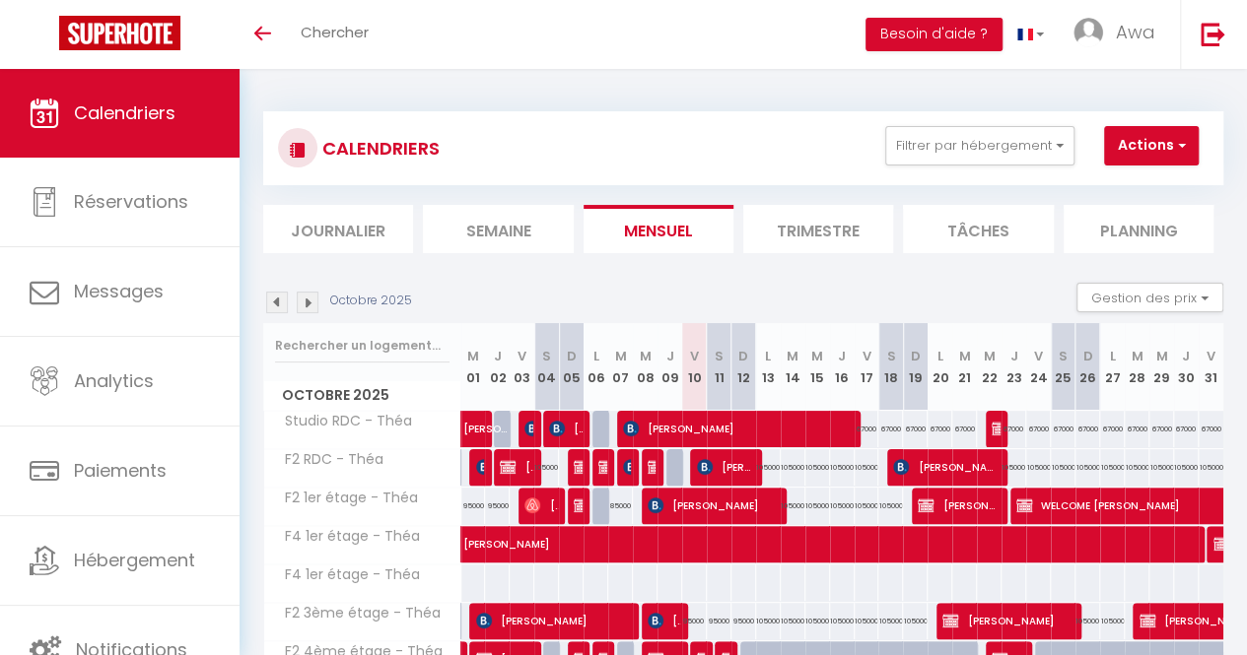
select select
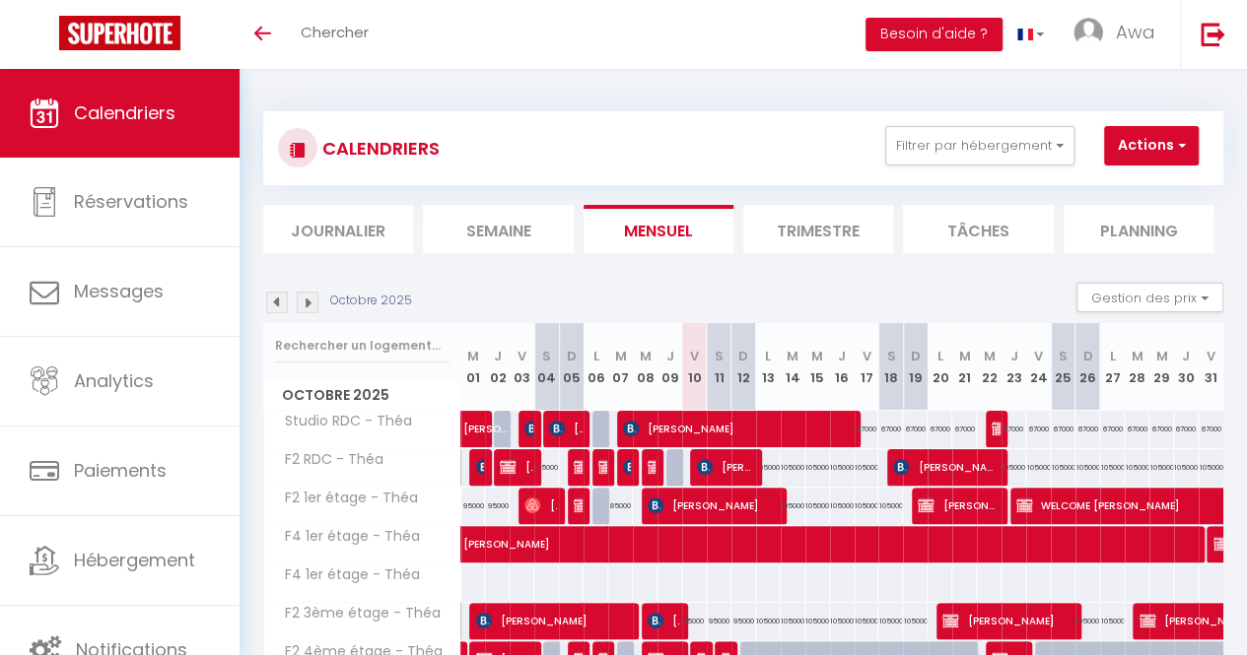
select select
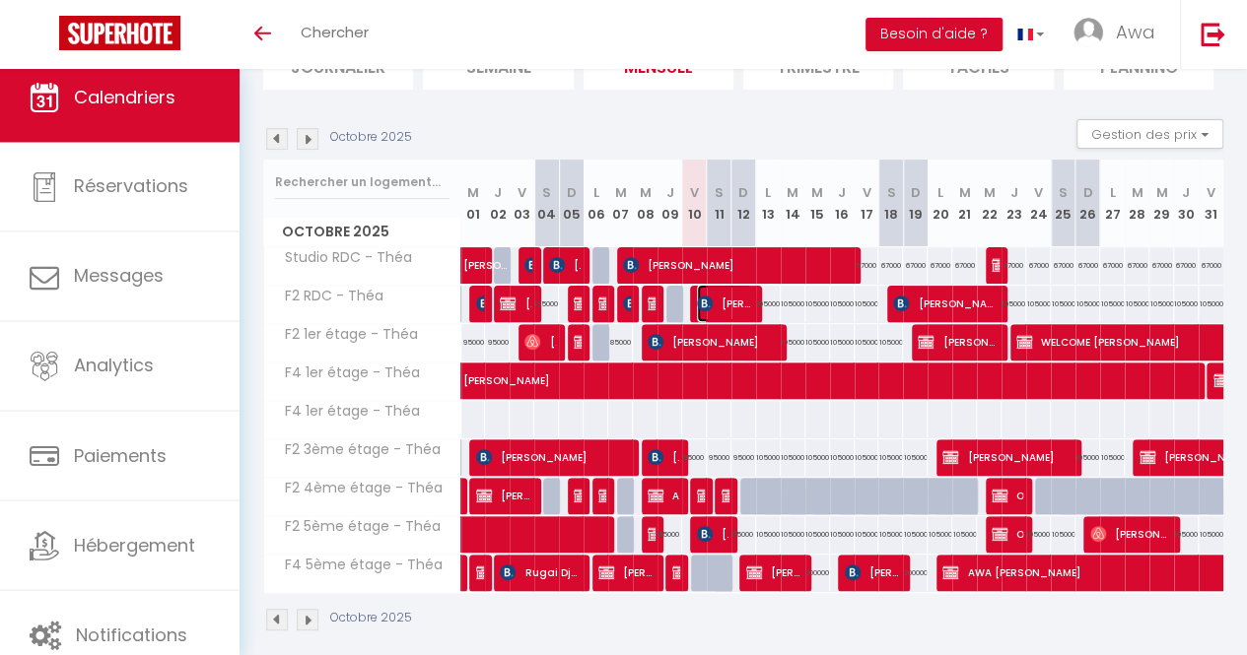
click at [725, 293] on span "[PERSON_NAME] [PERSON_NAME]" at bounding box center [724, 303] width 55 height 37
select select "KO"
select select "0"
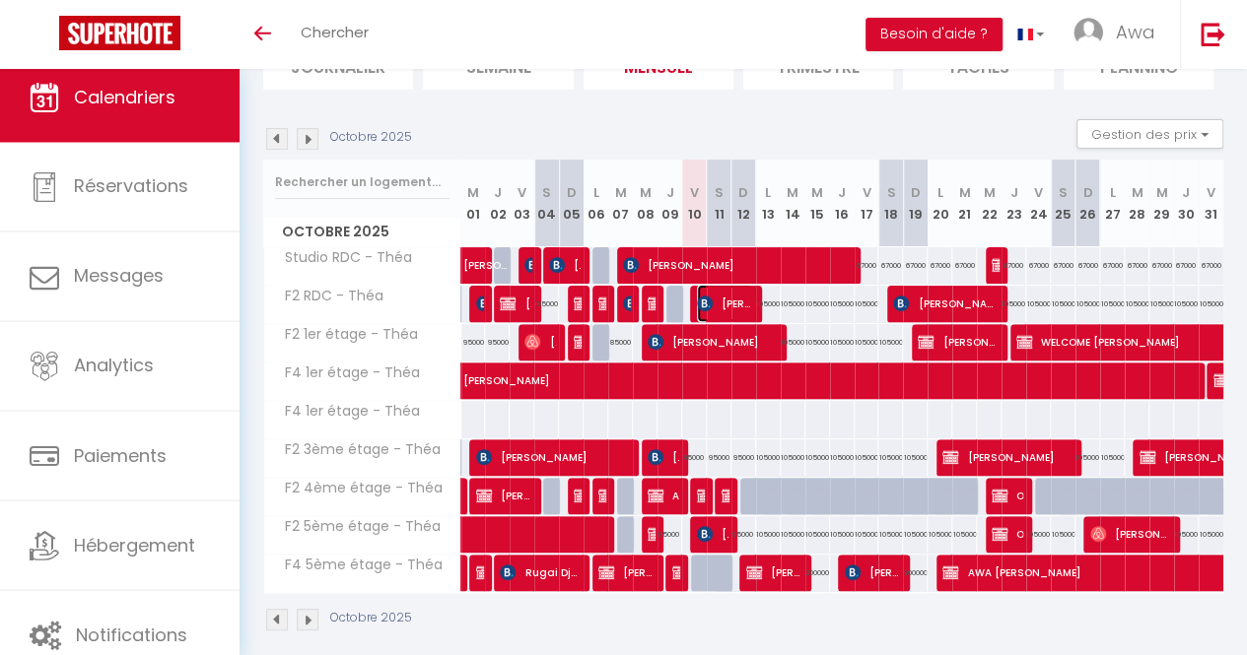
select select "1"
select select
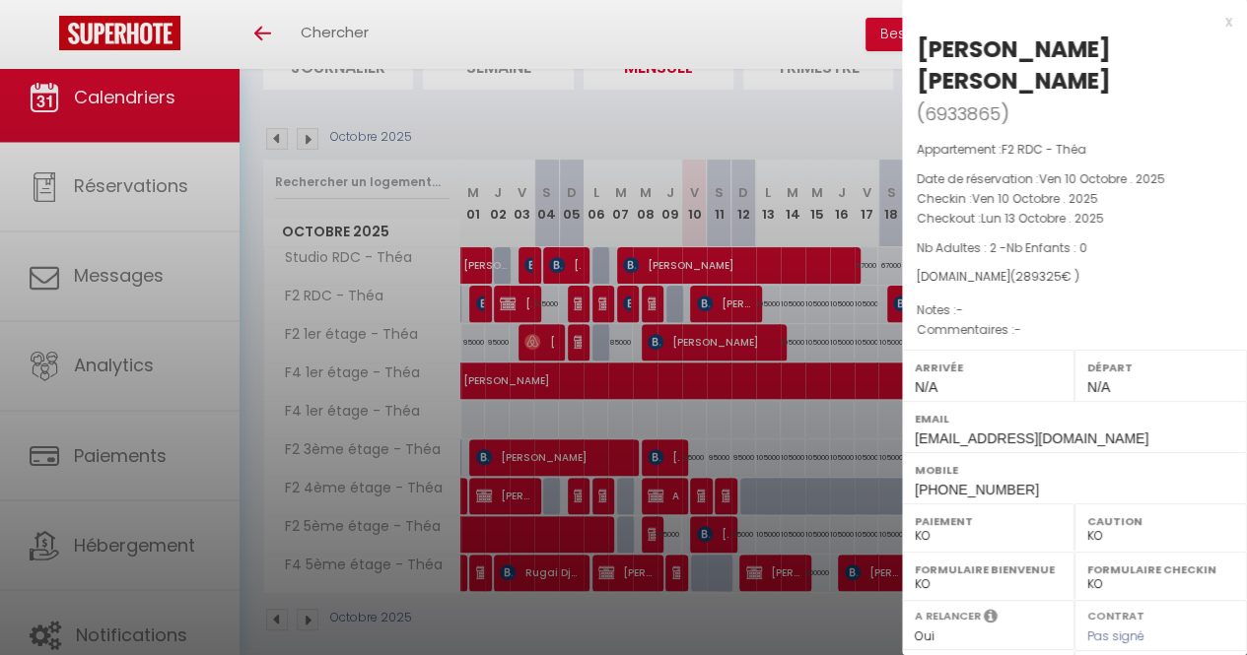
click at [707, 133] on div at bounding box center [623, 327] width 1247 height 655
